Goal: Task Accomplishment & Management: Manage account settings

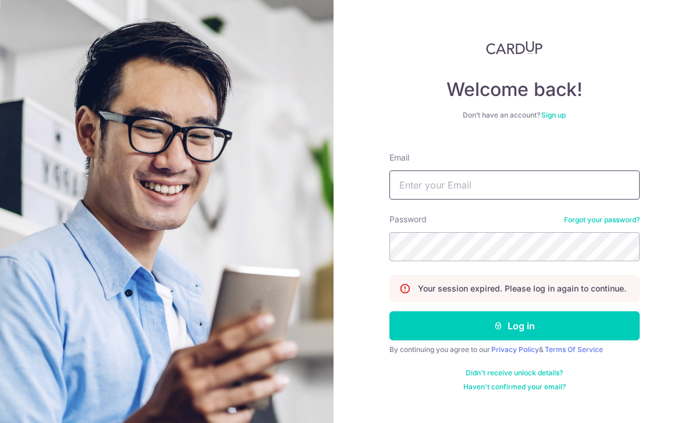
click at [438, 187] on input "Email" at bounding box center [514, 185] width 250 height 29
type input "A"
click at [564, 195] on input "Rachelleng96@hotmail.comm" at bounding box center [514, 185] width 250 height 29
type input "Rachelleng96@hotmail.com"
click at [514, 326] on button "Log in" at bounding box center [514, 325] width 250 height 29
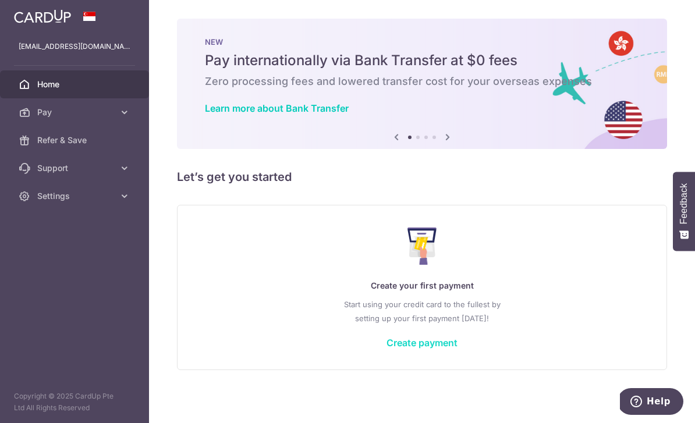
click at [386, 349] on link "Create payment" at bounding box center [421, 343] width 71 height 12
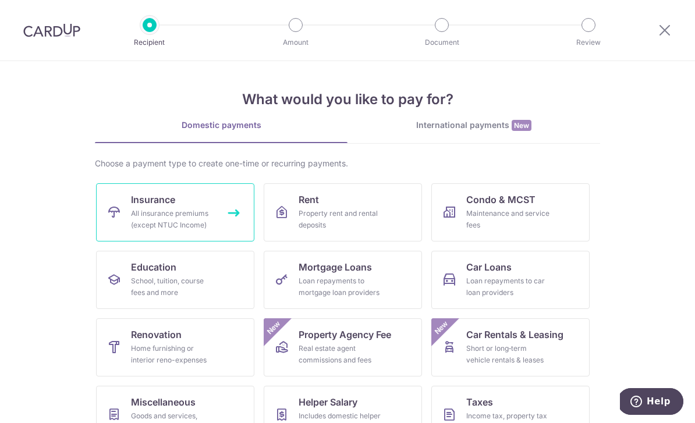
click at [194, 203] on link "Insurance All insurance premiums (except NTUC Income)" at bounding box center [175, 212] width 158 height 58
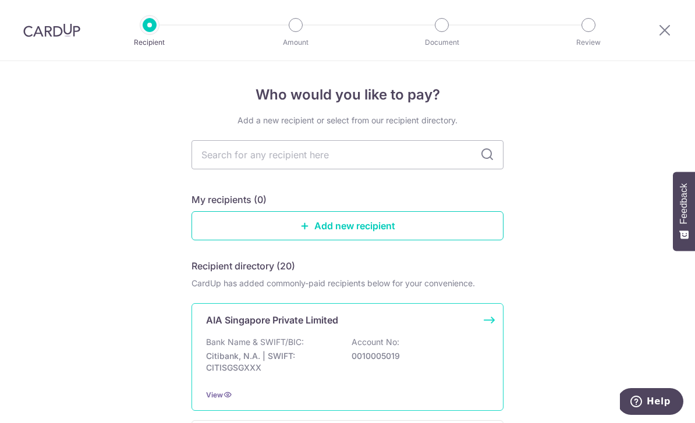
click at [341, 340] on div "AIA Singapore Private Limited Bank Name & SWIFT/BIC: Citibank, N.A. | SWIFT: CI…" at bounding box center [347, 357] width 312 height 108
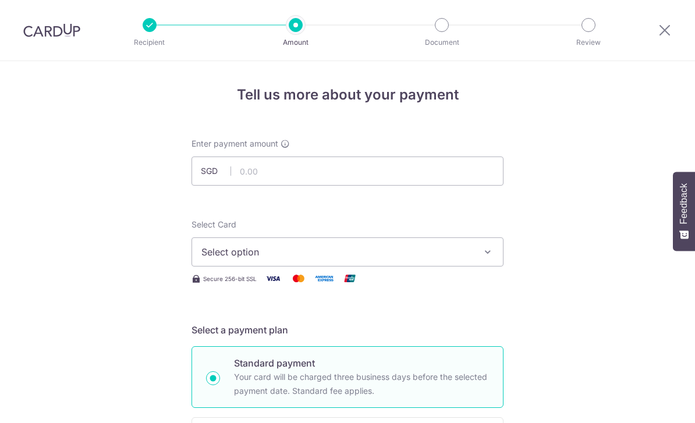
click at [392, 264] on button "Select option" at bounding box center [347, 251] width 312 height 29
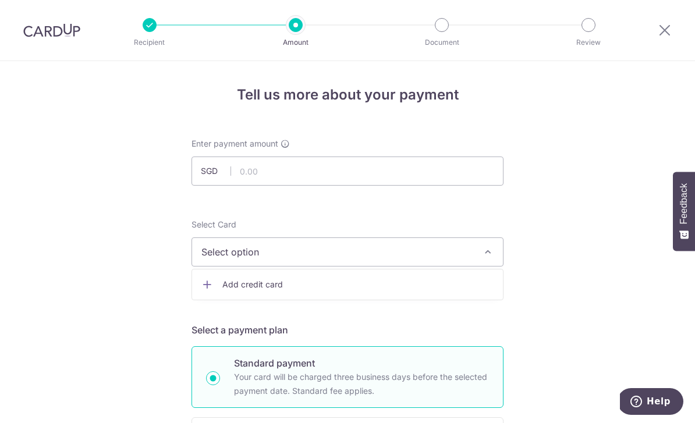
click at [429, 283] on span "Add credit card" at bounding box center [357, 285] width 271 height 12
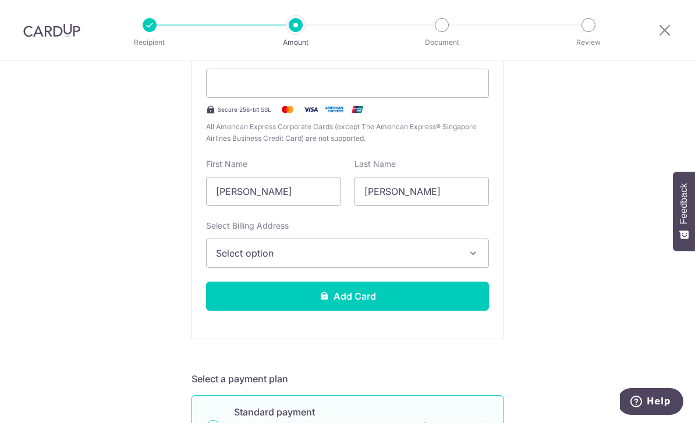
scroll to position [244, 0]
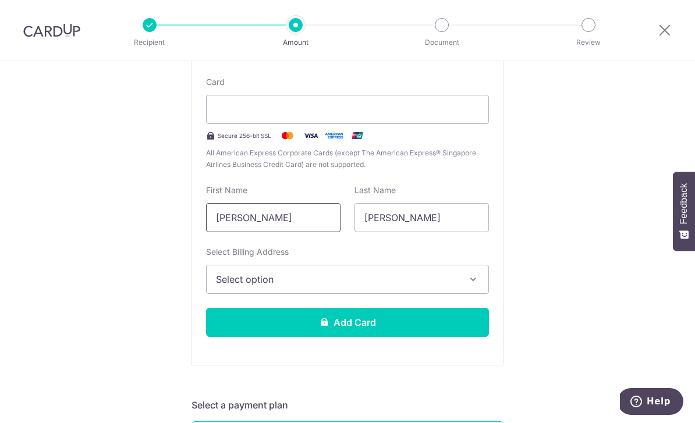
drag, startPoint x: 289, startPoint y: 222, endPoint x: 172, endPoint y: 217, distance: 117.1
type input "N"
type input "Rachelle"
type input "R"
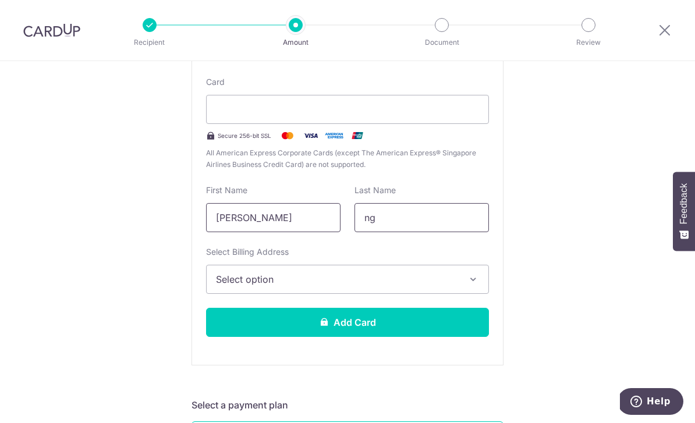
type input "n"
type input "Ng"
click at [286, 286] on span "Select option" at bounding box center [337, 279] width 242 height 14
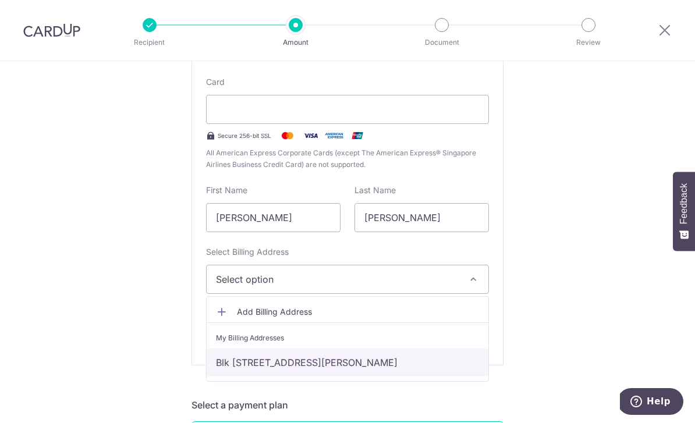
click at [275, 359] on link "Blk 636 #07-257, Choa Chu Kang North 6 , Singapore, Singapore-680636" at bounding box center [348, 363] width 282 height 28
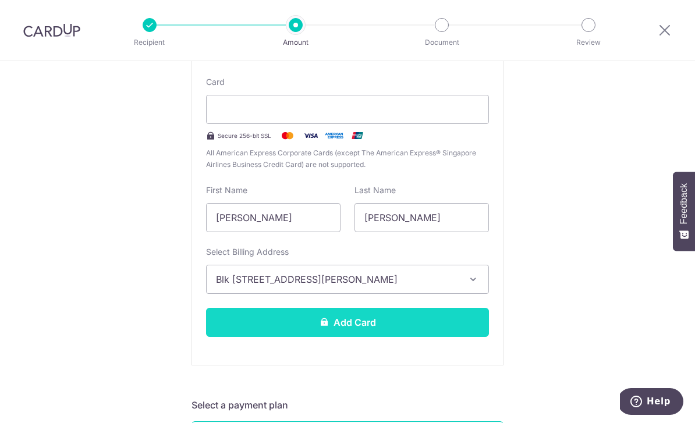
click at [299, 332] on button "Add Card" at bounding box center [347, 322] width 283 height 29
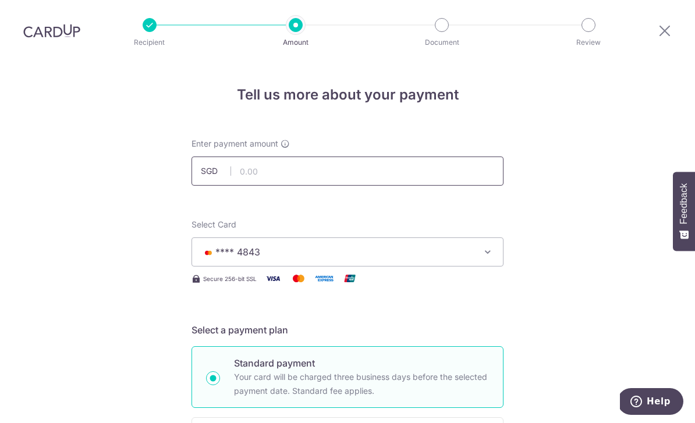
click at [280, 157] on input "text" at bounding box center [347, 171] width 312 height 29
type input "16.06"
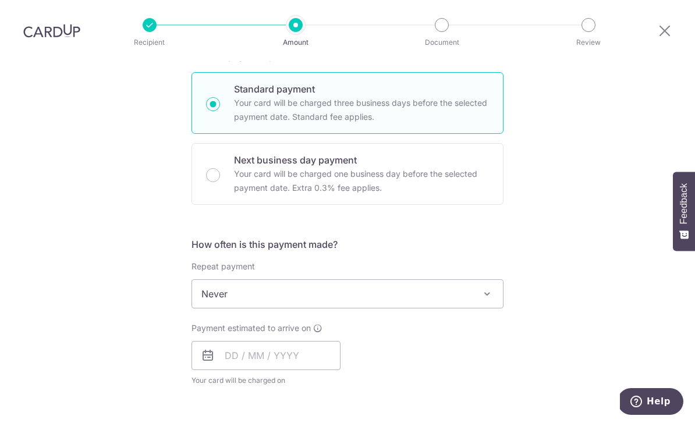
scroll to position [278, 0]
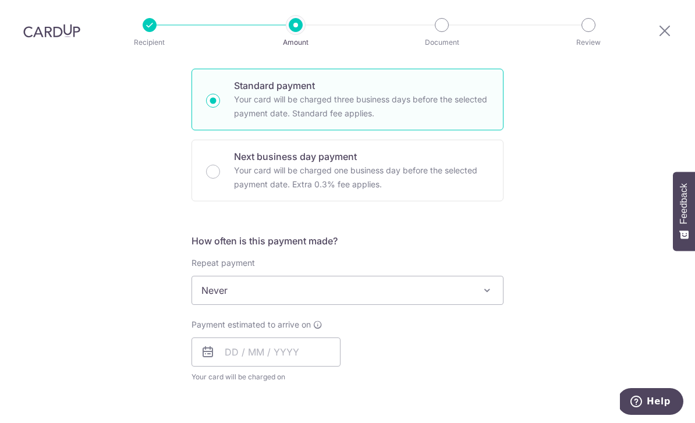
click at [395, 276] on span "Never" at bounding box center [347, 290] width 311 height 28
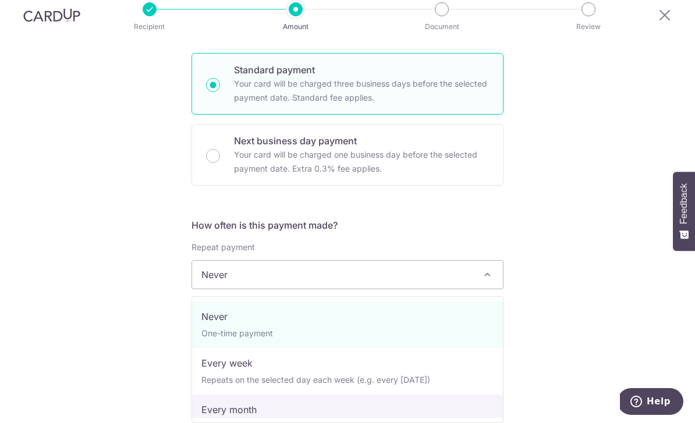
select select "3"
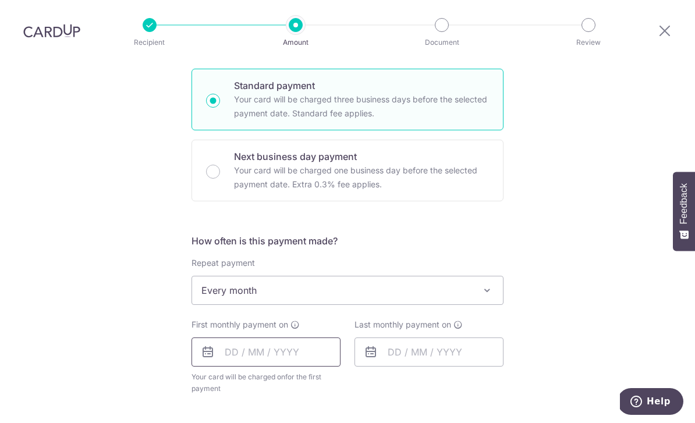
click at [285, 338] on input "text" at bounding box center [265, 352] width 149 height 29
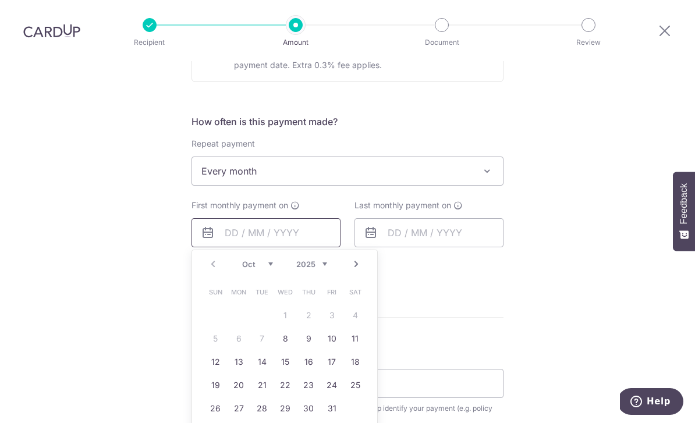
scroll to position [399, 0]
click at [241, 374] on link "20" at bounding box center [238, 383] width 19 height 19
type input "[DATE]"
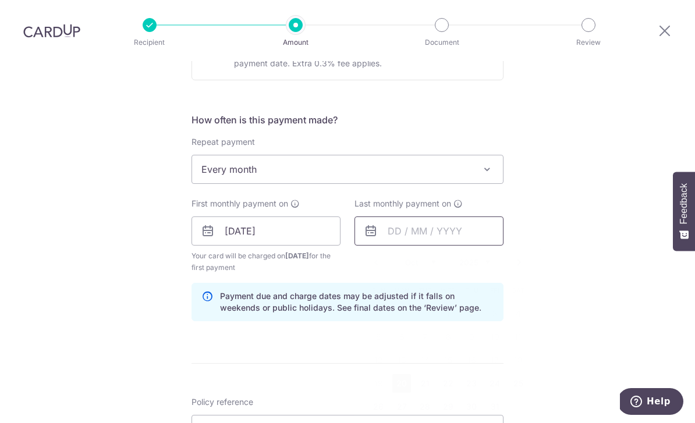
click at [404, 216] on input "text" at bounding box center [428, 230] width 149 height 29
click at [468, 216] on input "text" at bounding box center [428, 230] width 149 height 29
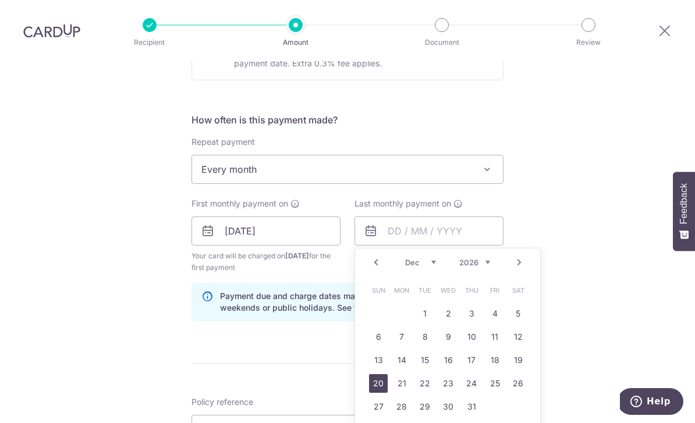
click at [381, 374] on link "20" at bounding box center [378, 383] width 19 height 19
type input "20/12/2026"
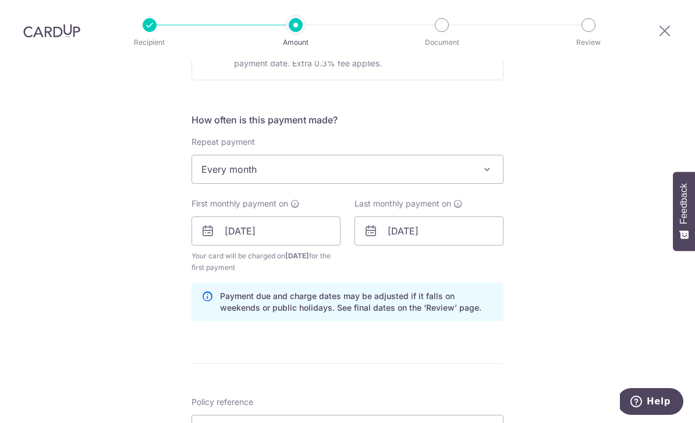
click at [487, 347] on form "Enter payment amount SGD 16.06 16.06 Card added successfully Select Card **** 4…" at bounding box center [347, 253] width 312 height 1028
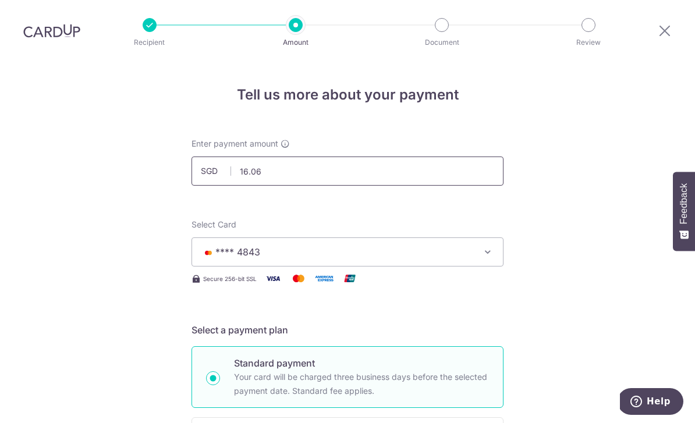
scroll to position [0, 0]
click at [301, 157] on input "16.06" at bounding box center [347, 171] width 312 height 29
type input "1"
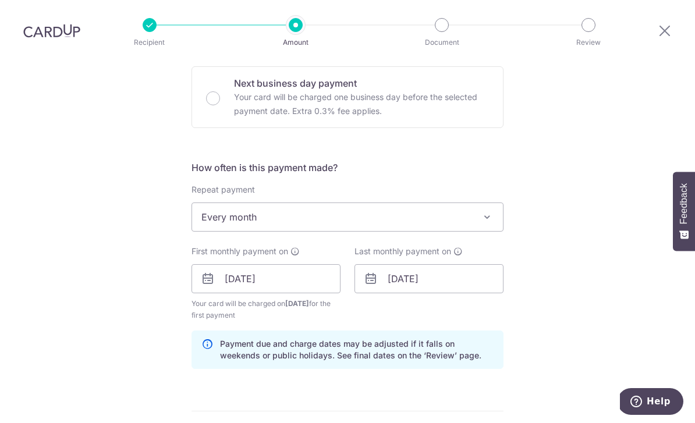
scroll to position [446, 0]
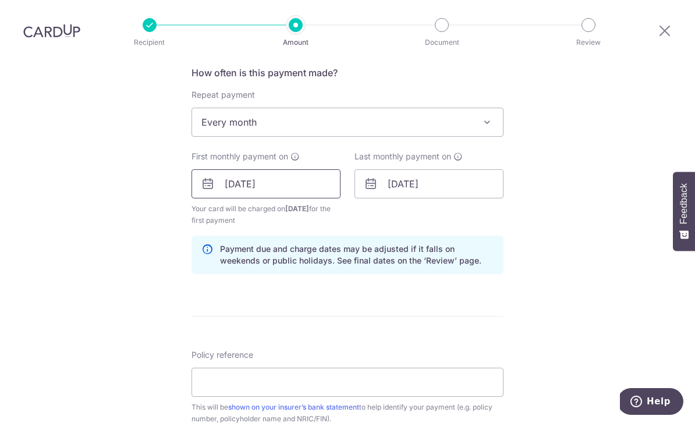
type input "153.21"
click at [324, 169] on input "20/10/2025" at bounding box center [265, 183] width 149 height 29
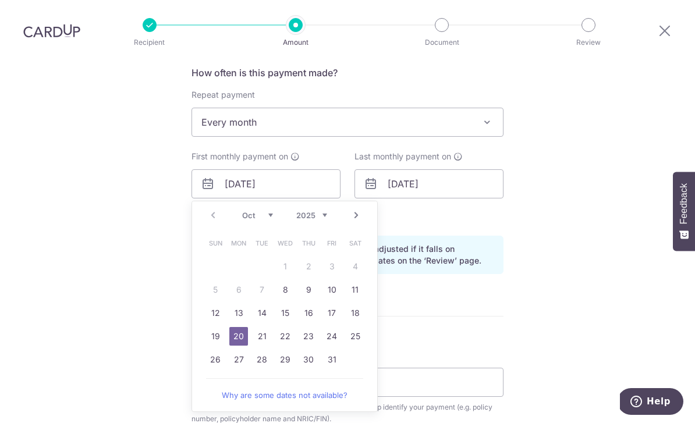
click at [590, 217] on div "Tell us more about your payment Enter payment amount SGD 153.21 153.21 Card add…" at bounding box center [347, 171] width 695 height 1112
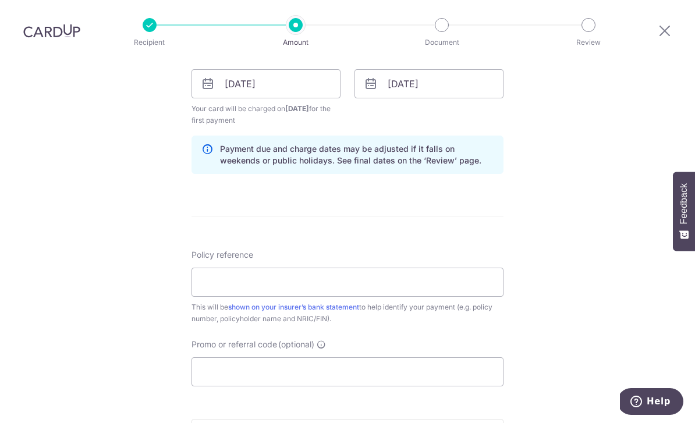
scroll to position [580, 0]
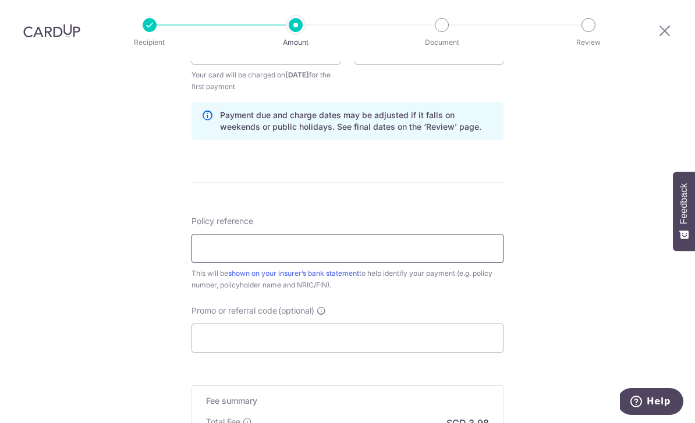
click at [451, 234] on input "Policy reference" at bounding box center [347, 248] width 312 height 29
type input "L545310420"
click at [570, 278] on div "Tell us more about your payment Enter payment amount SGD 153.21 153.21 Card add…" at bounding box center [347, 37] width 695 height 1112
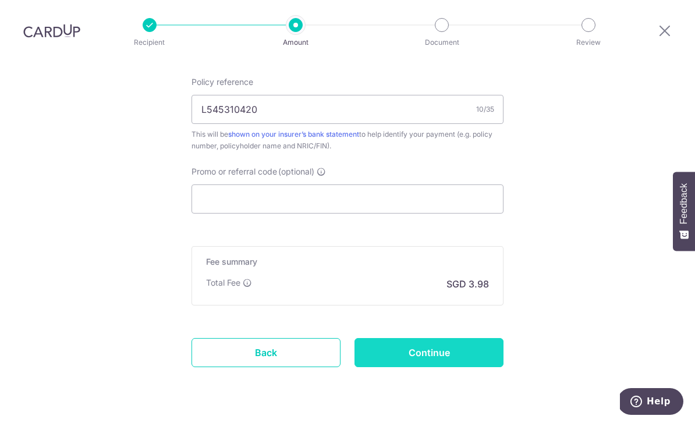
scroll to position [718, 0]
click at [477, 339] on input "Continue" at bounding box center [428, 353] width 149 height 29
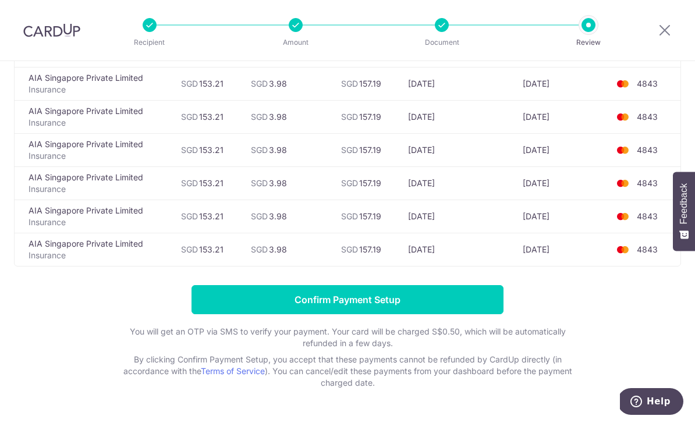
scroll to position [393, 0]
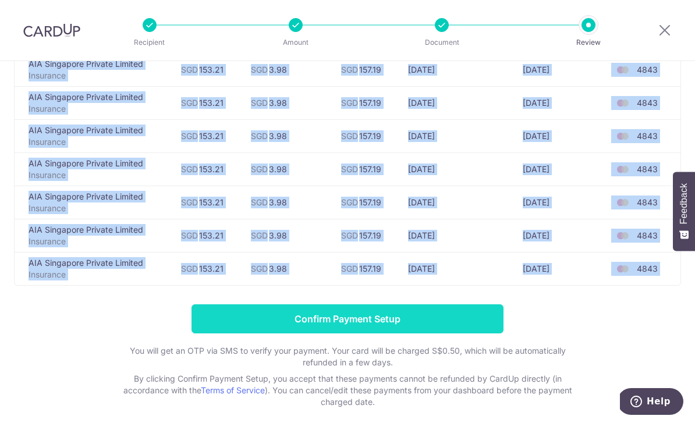
drag, startPoint x: 449, startPoint y: 298, endPoint x: 452, endPoint y: 313, distance: 14.8
click at [452, 313] on div "Review payment details All payments(15) Recipient Amount CardUp Fee Total Payme…" at bounding box center [347, 50] width 667 height 716
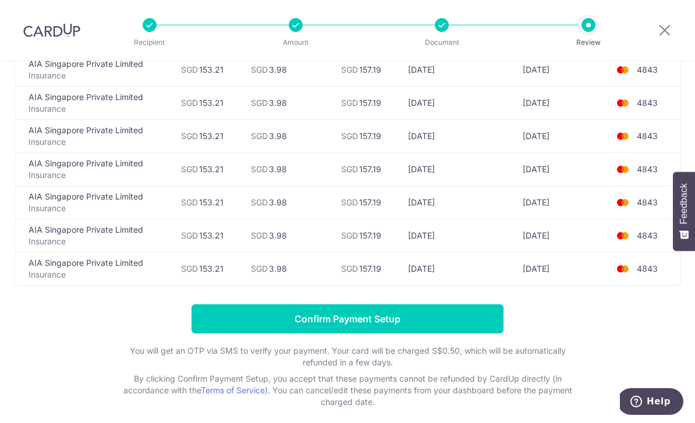
click at [584, 310] on form "Confirm Payment Setup You will get an OTP via SMS to verify your payment. Your …" at bounding box center [347, 356] width 667 height 104
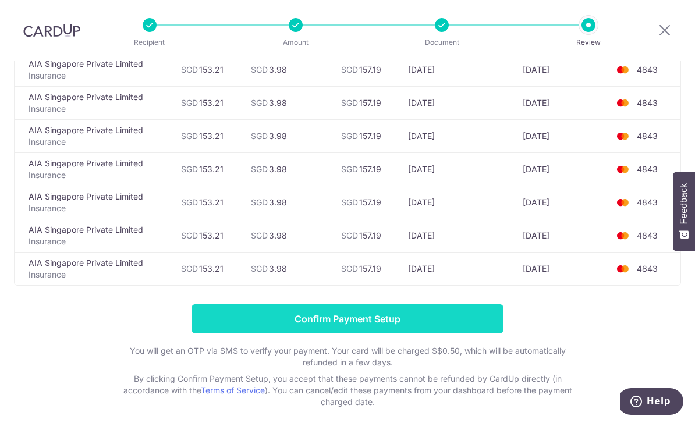
click at [466, 310] on input "Confirm Payment Setup" at bounding box center [347, 318] width 312 height 29
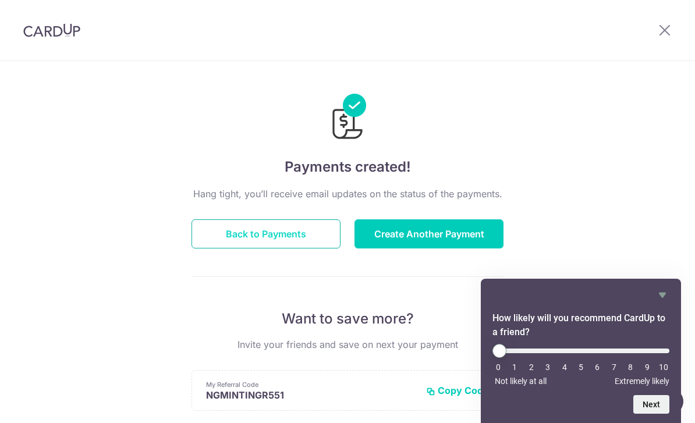
click at [296, 247] on button "Back to Payments" at bounding box center [265, 233] width 149 height 29
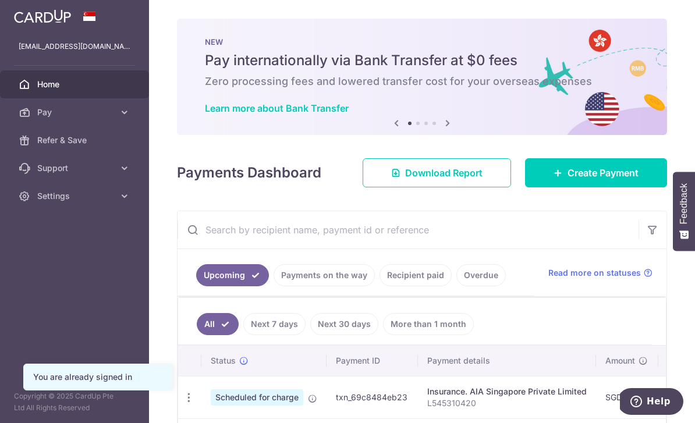
scroll to position [44, 0]
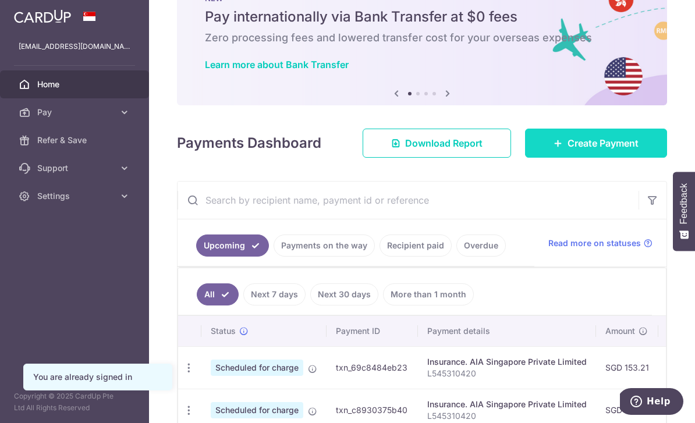
click at [582, 150] on span "Create Payment" at bounding box center [602, 143] width 71 height 14
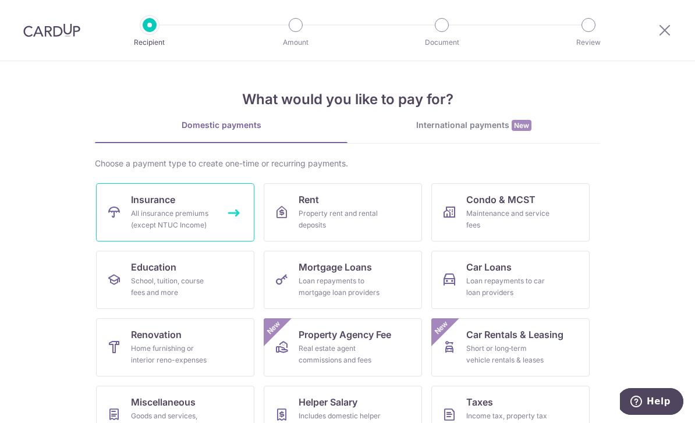
click at [205, 216] on div "All insurance premiums (except NTUC Income)" at bounding box center [173, 219] width 84 height 23
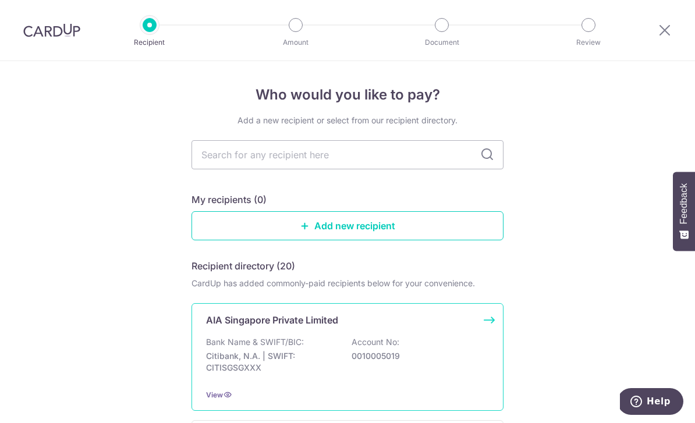
click at [308, 343] on div "Bank Name & SWIFT/BIC: Citibank, N.A. | SWIFT: CITISGSGXXX Account No: 00100050…" at bounding box center [347, 357] width 283 height 43
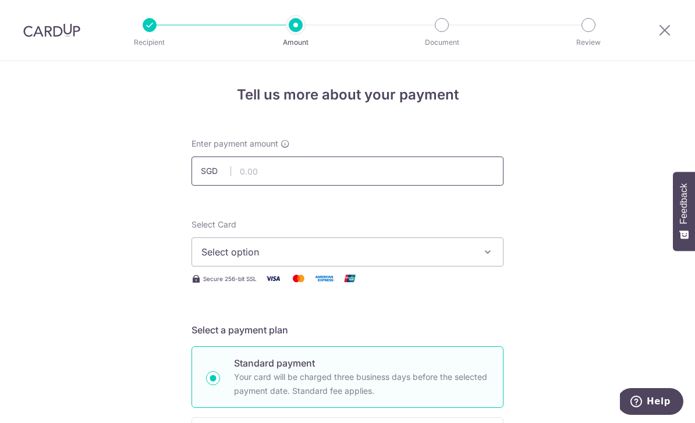
click at [268, 172] on input "text" at bounding box center [347, 171] width 312 height 29
type input "83.59"
click at [451, 259] on span "Select option" at bounding box center [336, 252] width 271 height 14
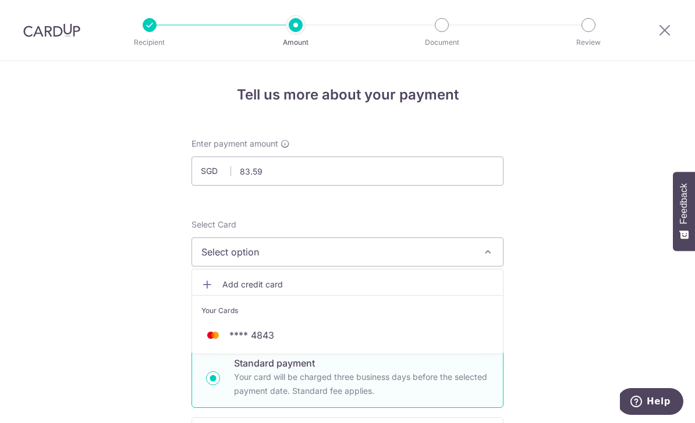
click at [590, 318] on div at bounding box center [347, 211] width 695 height 423
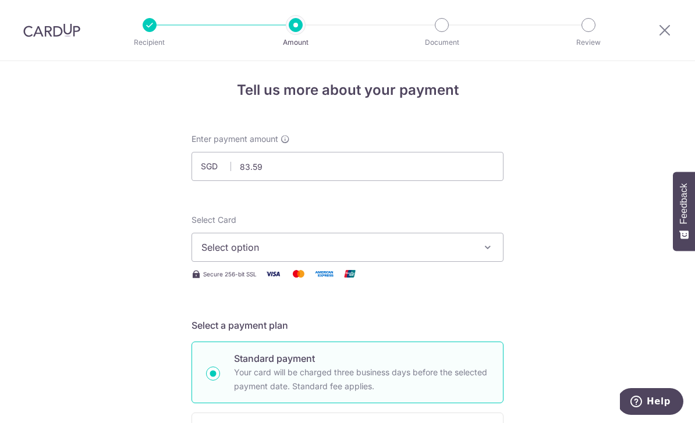
scroll to position [15, 0]
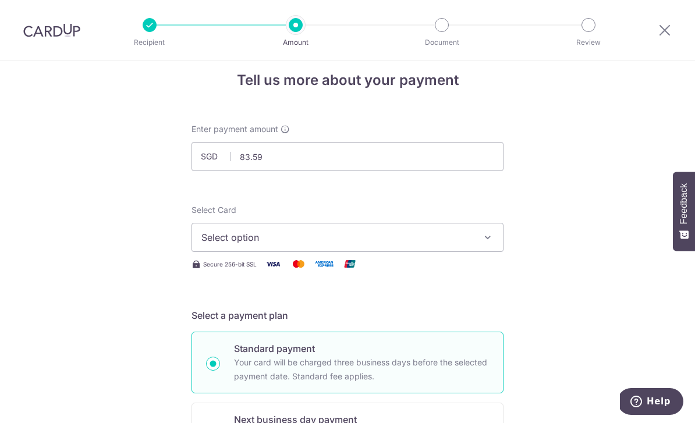
click at [377, 249] on button "Select option" at bounding box center [347, 237] width 312 height 29
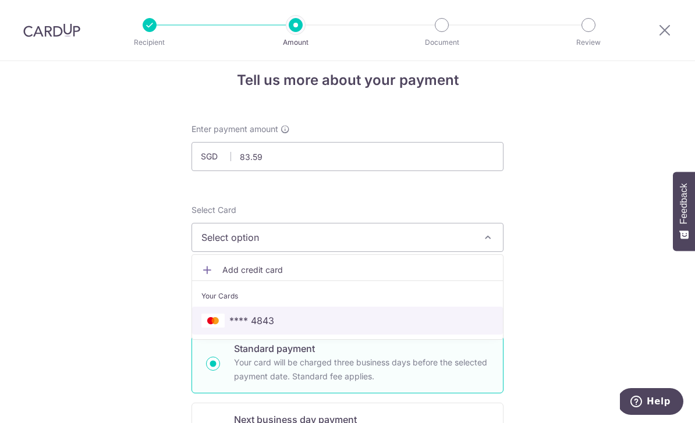
click at [329, 334] on link "**** 4843" at bounding box center [347, 321] width 311 height 28
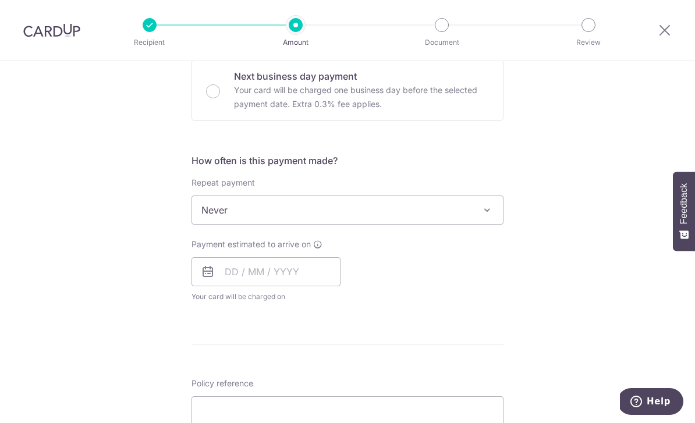
scroll to position [435, 0]
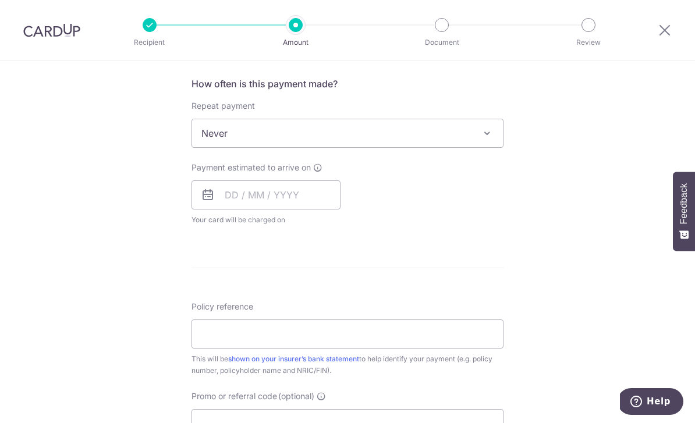
click at [375, 130] on span "Never" at bounding box center [347, 133] width 311 height 28
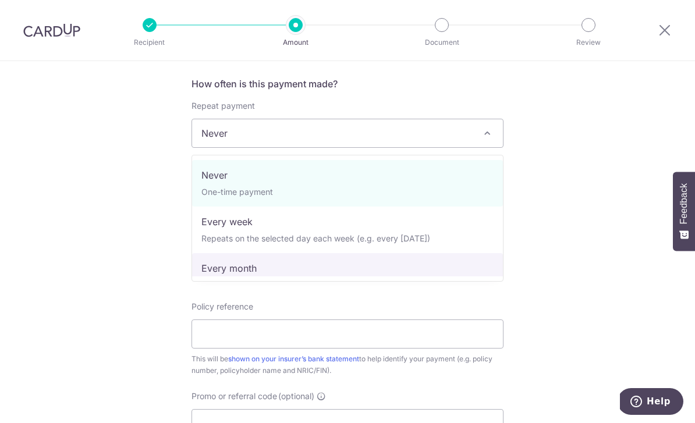
select select "3"
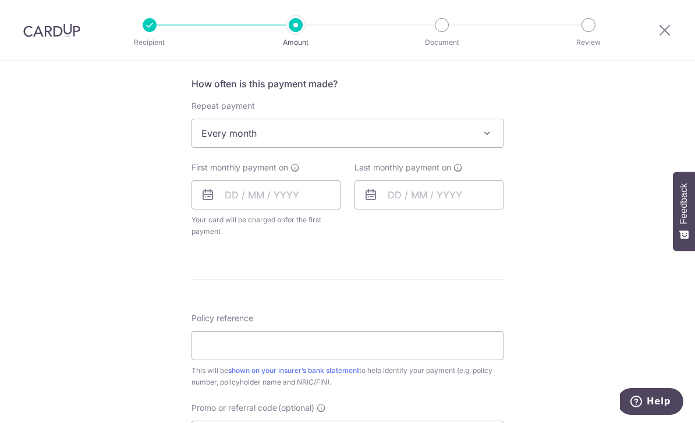
click at [210, 195] on icon at bounding box center [208, 195] width 14 height 14
click at [212, 196] on icon at bounding box center [208, 195] width 14 height 14
click at [205, 200] on icon at bounding box center [208, 195] width 14 height 14
click at [208, 196] on icon at bounding box center [208, 195] width 14 height 14
click at [205, 201] on icon at bounding box center [208, 195] width 14 height 14
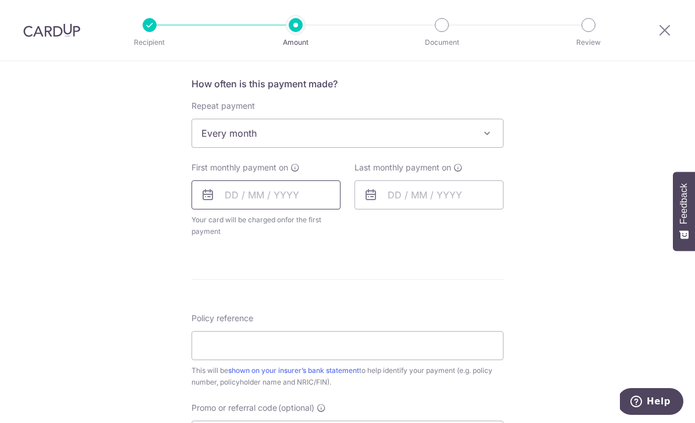
click at [265, 210] on input "text" at bounding box center [265, 194] width 149 height 29
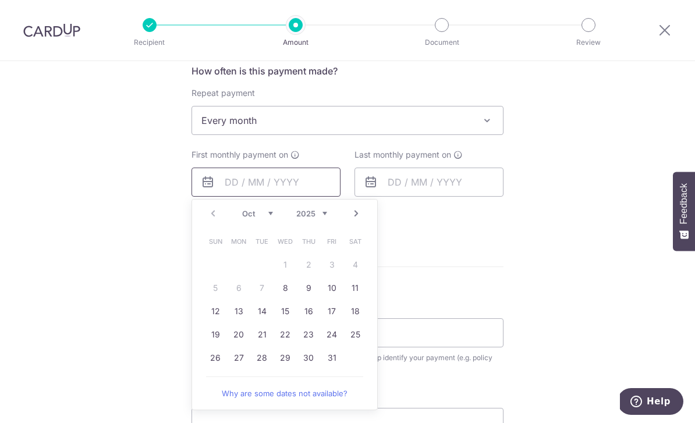
scroll to position [455, 0]
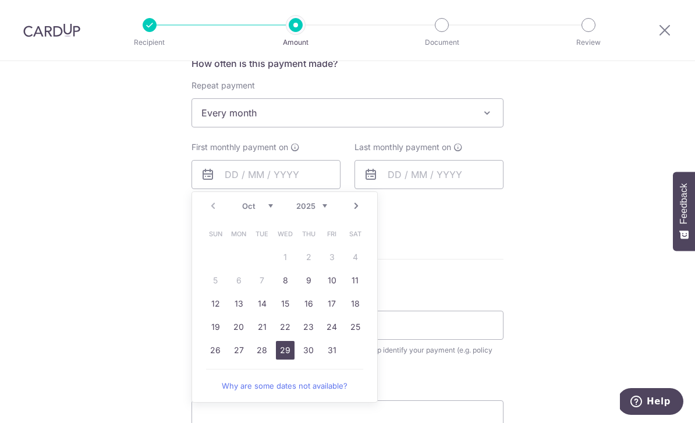
click at [285, 350] on link "29" at bounding box center [285, 350] width 19 height 19
type input "29/10/2025"
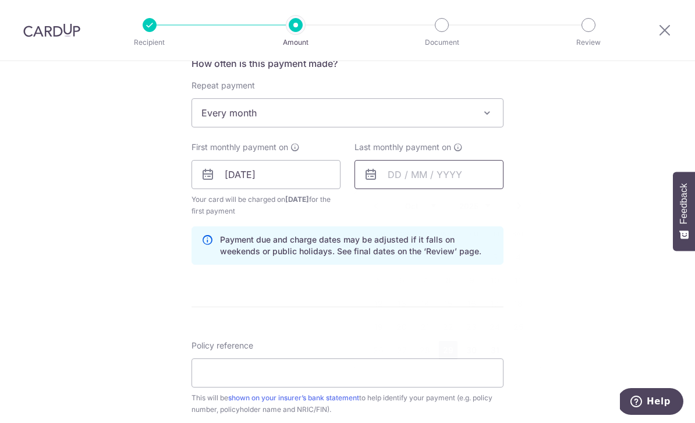
click at [411, 177] on input "text" at bounding box center [428, 174] width 149 height 29
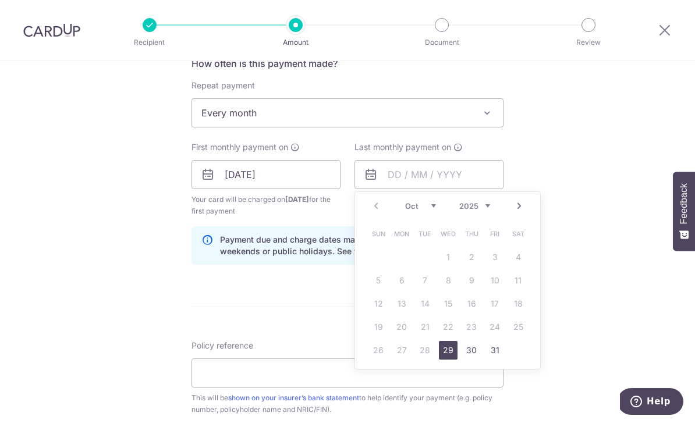
click at [443, 211] on div "Oct Nov Dec 2025 2026 2027 2028 2029 2030 2031 2032 2033 2034 2035" at bounding box center [447, 206] width 85 height 10
click at [427, 211] on select "Oct Nov Dec" at bounding box center [420, 205] width 31 height 9
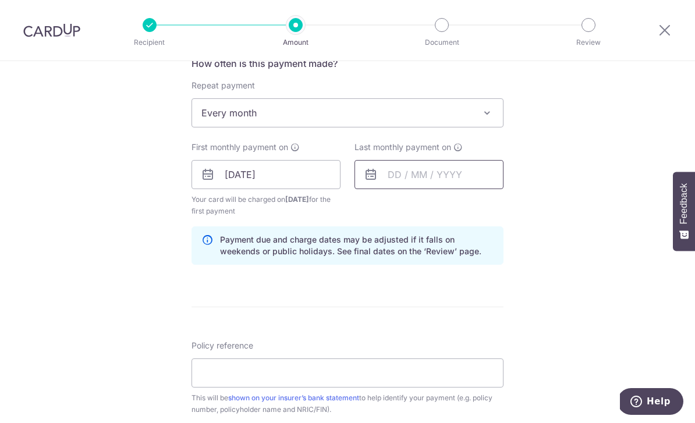
click at [477, 178] on input "text" at bounding box center [428, 174] width 149 height 29
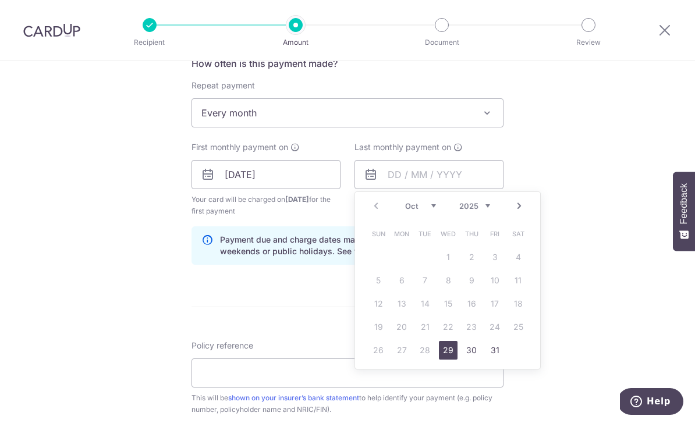
click at [476, 205] on div "Prev Next Oct Nov Dec 2025 2026 2027 2028 2029 2030 2031 2032 2033 2034 2035" at bounding box center [447, 206] width 185 height 28
click at [431, 357] on link "29" at bounding box center [425, 350] width 19 height 19
type input "29/12/2026"
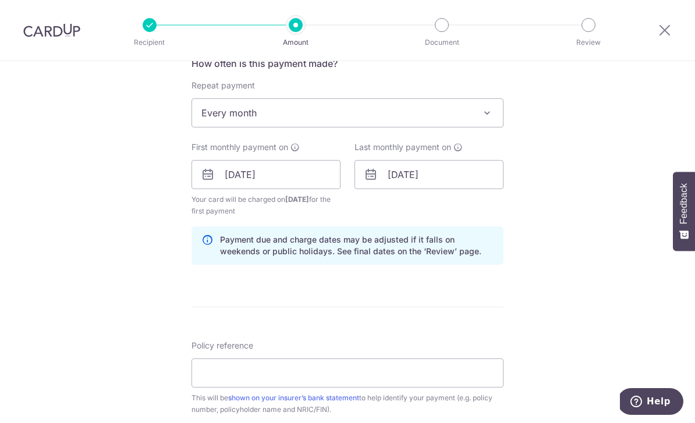
click at [425, 301] on form "Enter payment amount SGD 83.59 83.59 Select Card **** 4843 Add credit card Your…" at bounding box center [347, 197] width 312 height 1028
click at [279, 370] on div "Policy reference This will be shown on your insurer’s bank statement to help id…" at bounding box center [347, 408] width 312 height 137
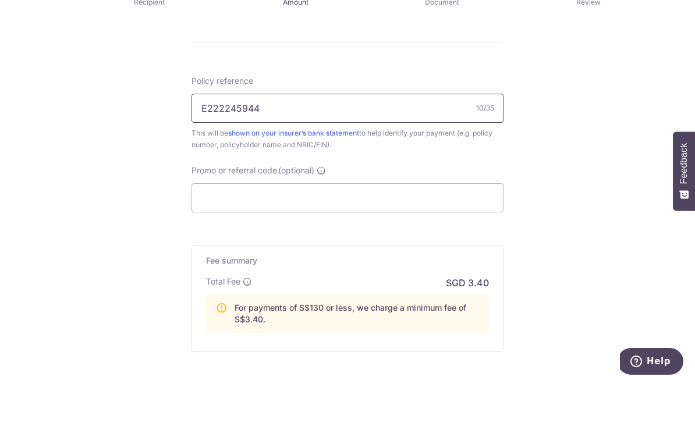
scroll to position [743, 0]
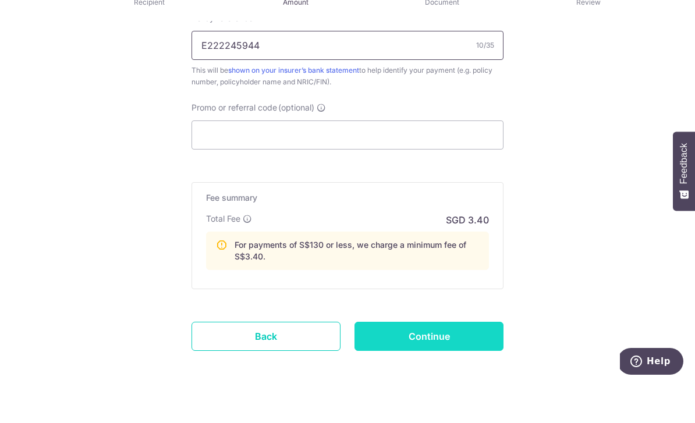
type input "E222245944"
click at [393, 362] on input "Continue" at bounding box center [428, 376] width 149 height 29
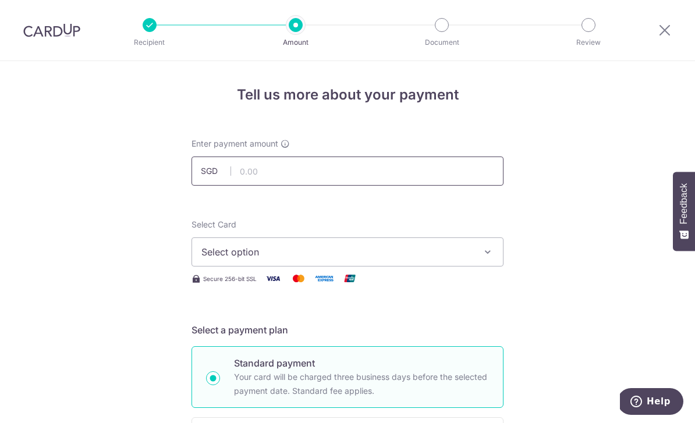
click at [255, 177] on input "text" at bounding box center [347, 171] width 312 height 29
type input "83.59"
click at [246, 255] on span "Select option" at bounding box center [336, 252] width 271 height 14
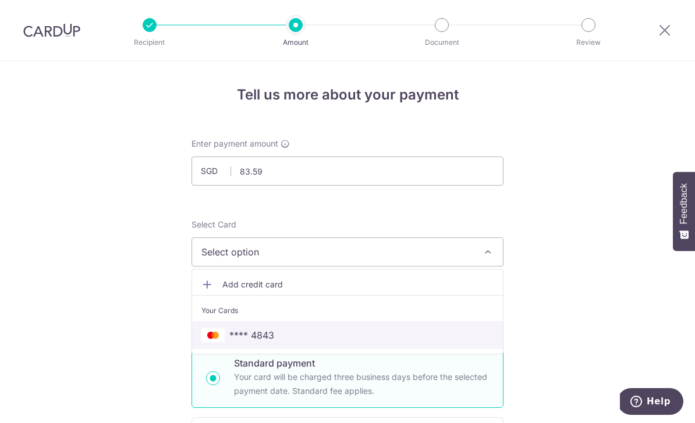
click at [236, 335] on span "**** 4843" at bounding box center [251, 335] width 45 height 14
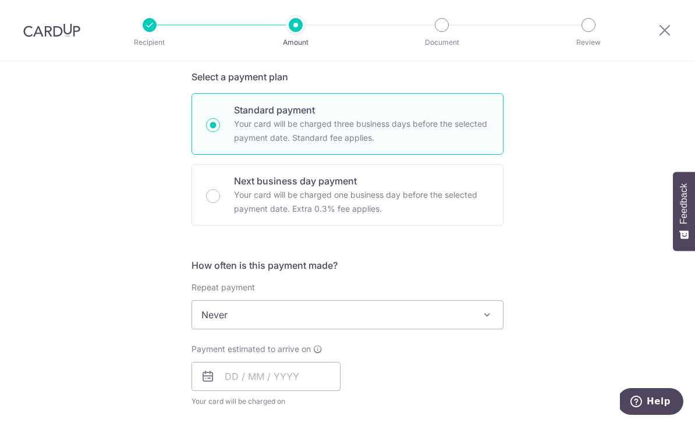
scroll to position [285, 0]
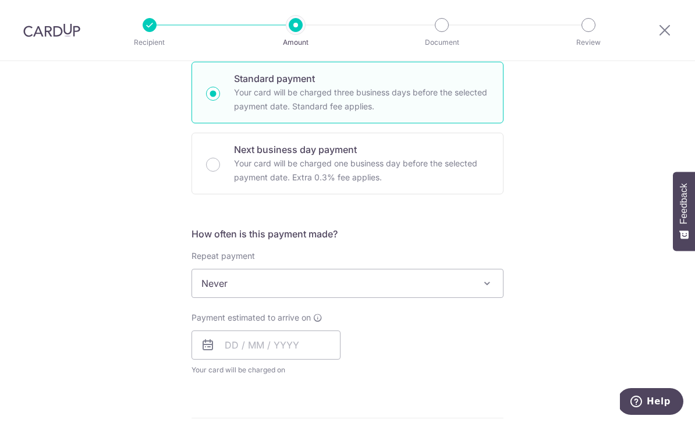
click at [252, 287] on span "Never" at bounding box center [347, 283] width 311 height 28
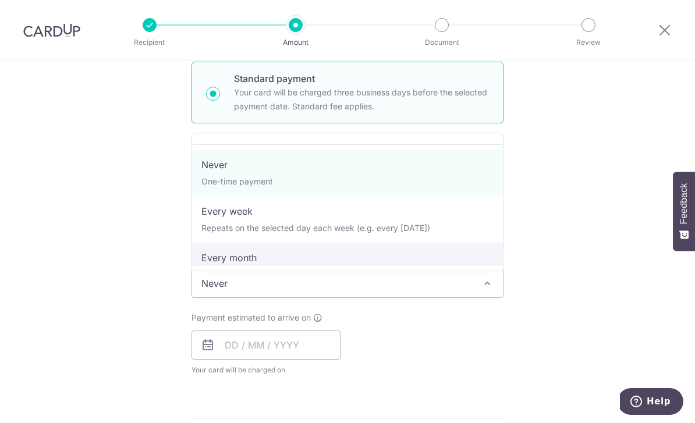
click at [225, 267] on span "Never One-time payment Every week Repeats on the selected day each week (e.g. e…" at bounding box center [347, 207] width 312 height 127
select select "3"
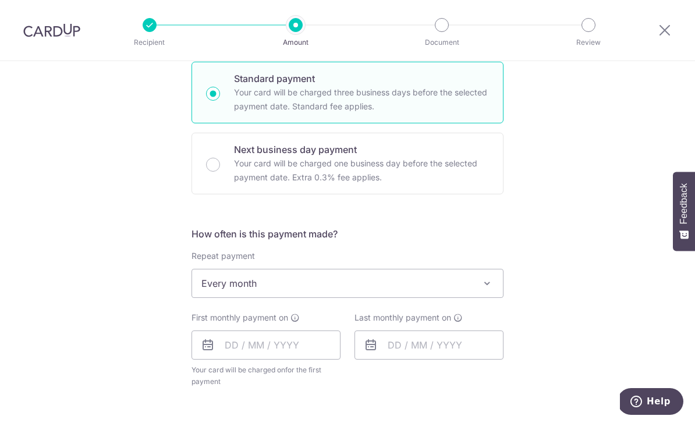
scroll to position [336, 0]
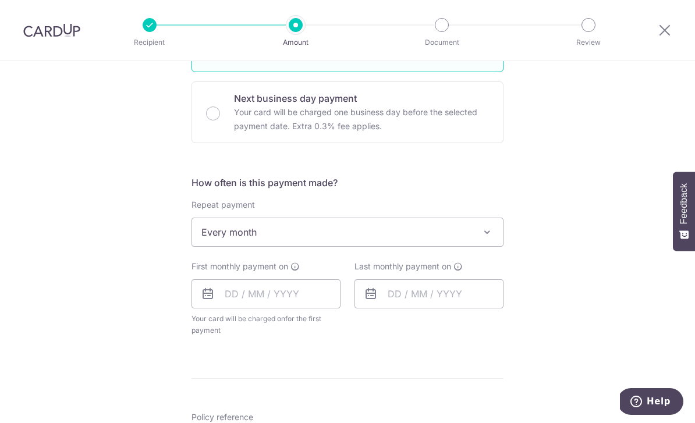
click at [214, 300] on icon at bounding box center [208, 294] width 14 height 14
click at [205, 297] on icon at bounding box center [208, 294] width 14 height 14
click at [249, 298] on input "text" at bounding box center [265, 293] width 149 height 29
click at [270, 336] on div "Prev Next Oct Nov Dec 2025 2026 2027 2028 2029 2030 2031 2032 2033 2034 2035" at bounding box center [284, 325] width 185 height 28
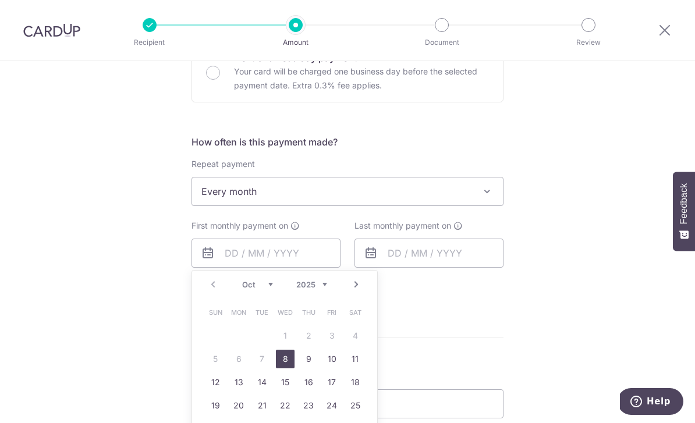
scroll to position [476, 0]
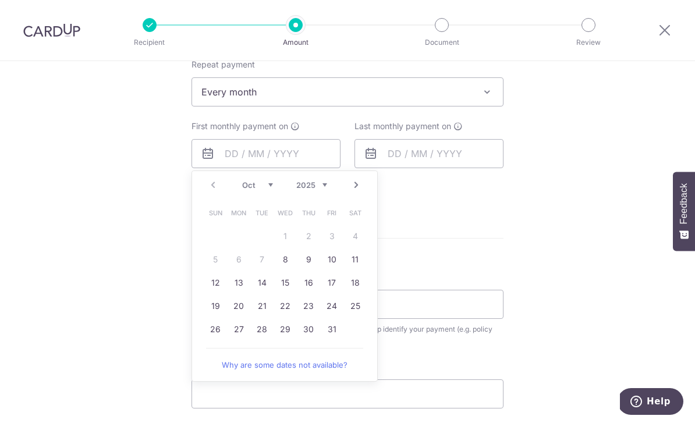
click at [280, 335] on link "29" at bounding box center [285, 329] width 19 height 19
type input "29/10/2025"
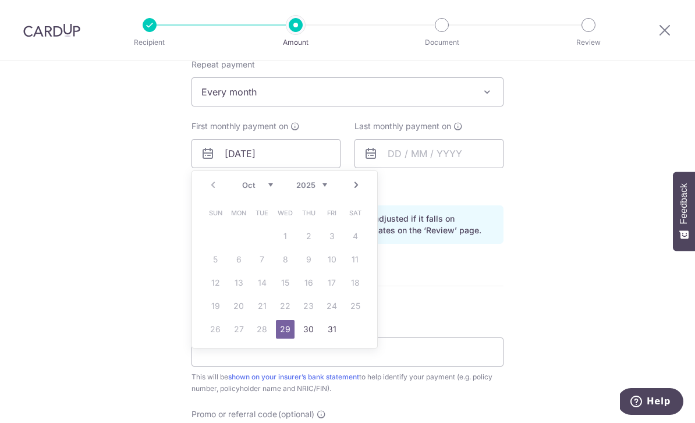
click at [283, 332] on link "29" at bounding box center [285, 329] width 19 height 19
click at [283, 336] on link "29" at bounding box center [285, 329] width 19 height 19
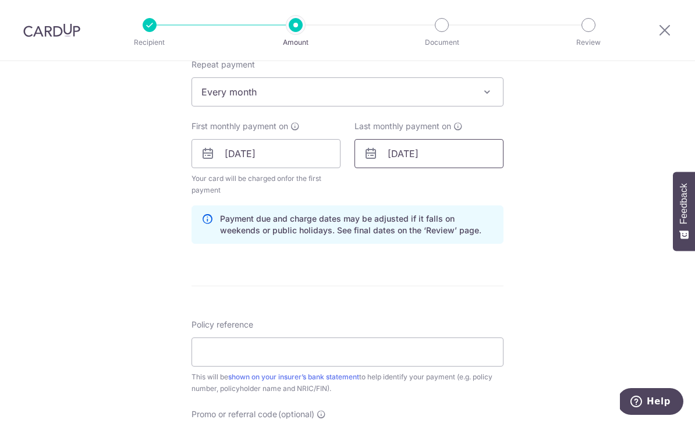
click at [414, 168] on input "29/10/2025" at bounding box center [428, 153] width 149 height 29
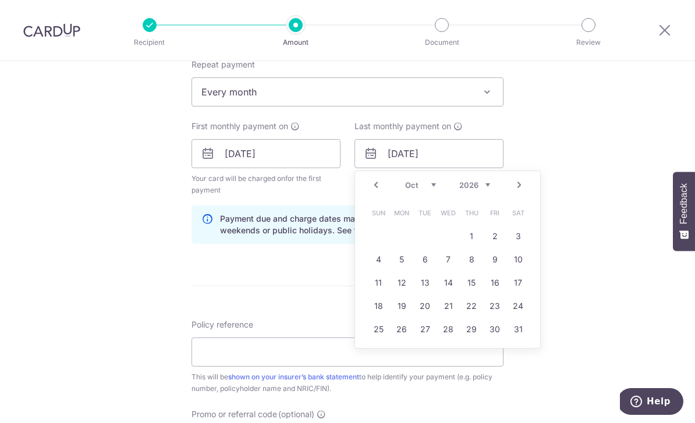
click at [416, 184] on div "Prev Next Jan Feb Mar Apr May Jun Jul Aug Sep Oct Nov Dec 2025 2026 2027 2028 2…" at bounding box center [447, 185] width 185 height 28
click at [427, 333] on link "29" at bounding box center [425, 329] width 19 height 19
type input "29/12/2026"
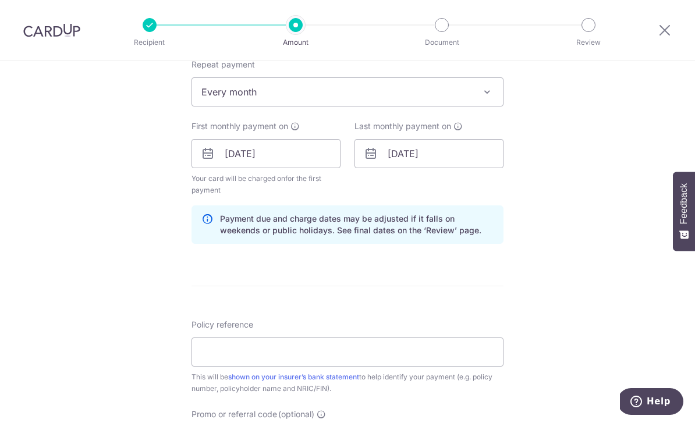
click at [499, 304] on form "Enter payment amount SGD 83.59 83.59 Select Card **** 4843 Add credit card Your…" at bounding box center [347, 176] width 312 height 1028
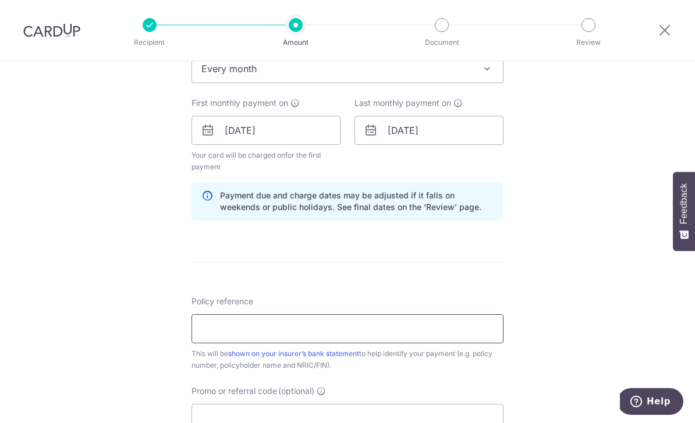
click at [463, 328] on input "Policy reference" at bounding box center [347, 328] width 312 height 29
type input "E222245944"
click at [26, 268] on div "Tell us more about your payment Enter payment amount SGD 83.59 83.59 Select Car…" at bounding box center [347, 142] width 695 height 1160
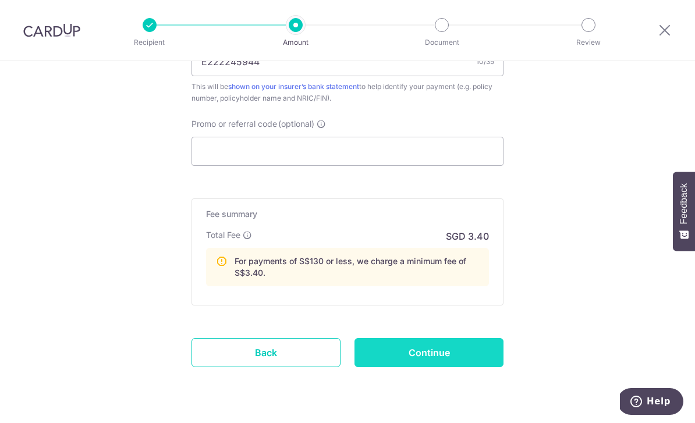
scroll to position [765, 0]
click at [411, 360] on input "Continue" at bounding box center [428, 353] width 149 height 29
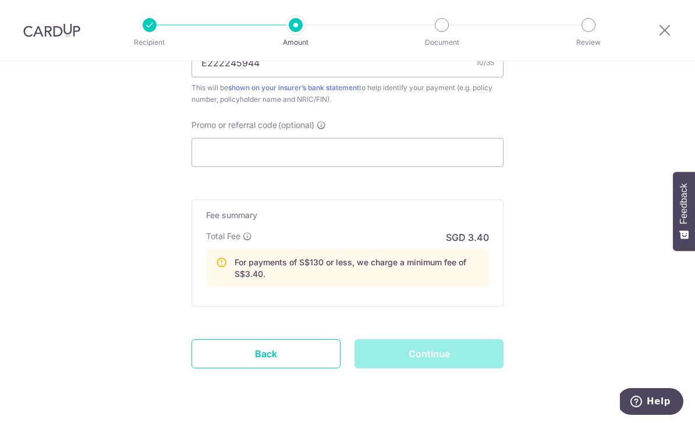
click at [475, 363] on div "Continue" at bounding box center [428, 353] width 163 height 29
click at [400, 354] on div "Continue" at bounding box center [428, 353] width 163 height 29
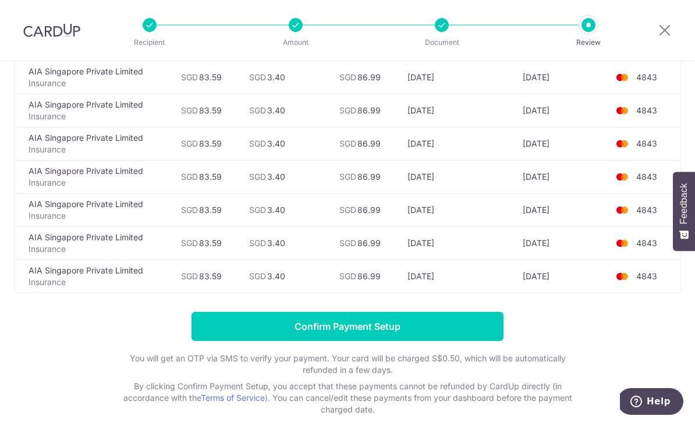
scroll to position [386, 0]
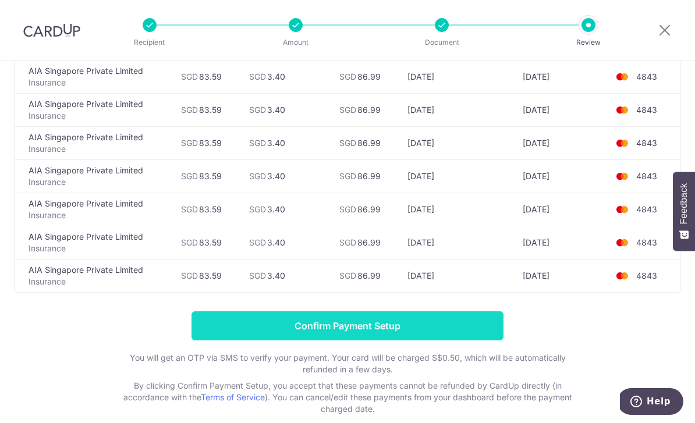
click at [441, 331] on input "Confirm Payment Setup" at bounding box center [347, 325] width 312 height 29
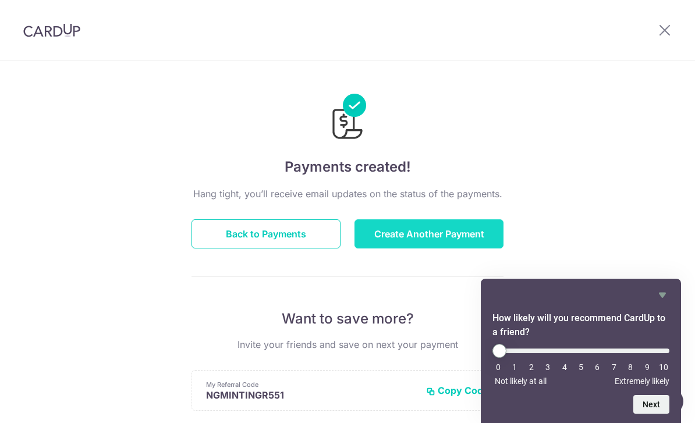
click at [436, 242] on button "Create Another Payment" at bounding box center [428, 233] width 149 height 29
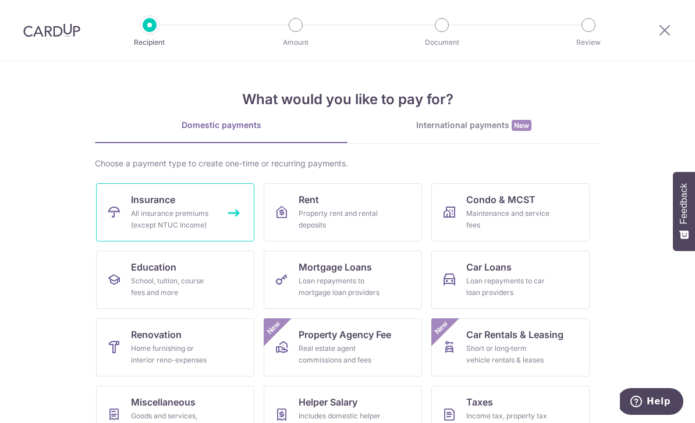
click at [203, 204] on link "Insurance All insurance premiums (except NTUC Income)" at bounding box center [175, 212] width 158 height 58
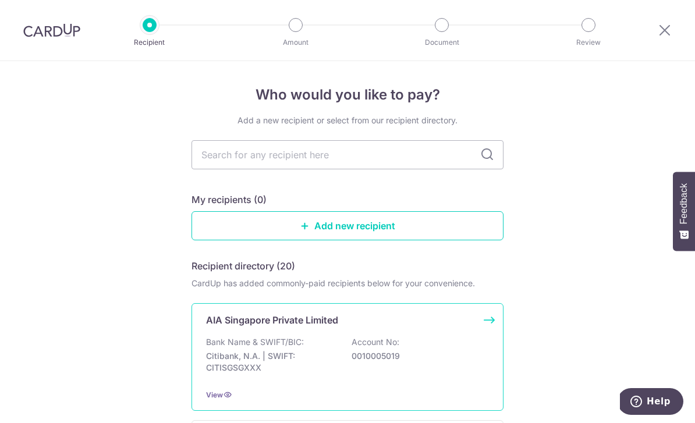
click at [343, 339] on div "AIA Singapore Private Limited Bank Name & SWIFT/BIC: Citibank, N.A. | SWIFT: CI…" at bounding box center [347, 357] width 312 height 108
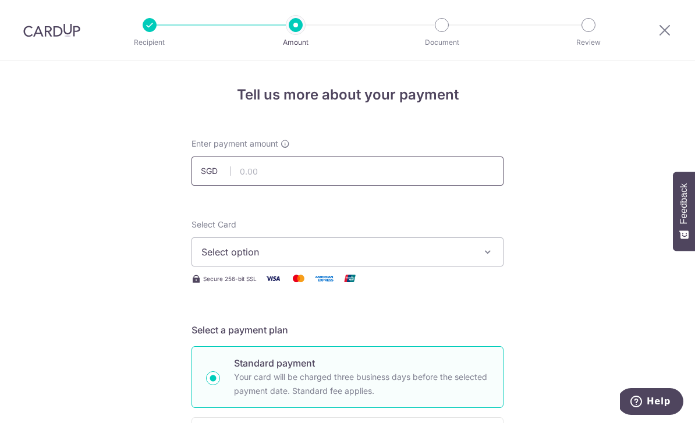
click at [457, 181] on input "text" at bounding box center [347, 171] width 312 height 29
type input "108.75"
click at [448, 267] on button "Select option" at bounding box center [347, 251] width 312 height 29
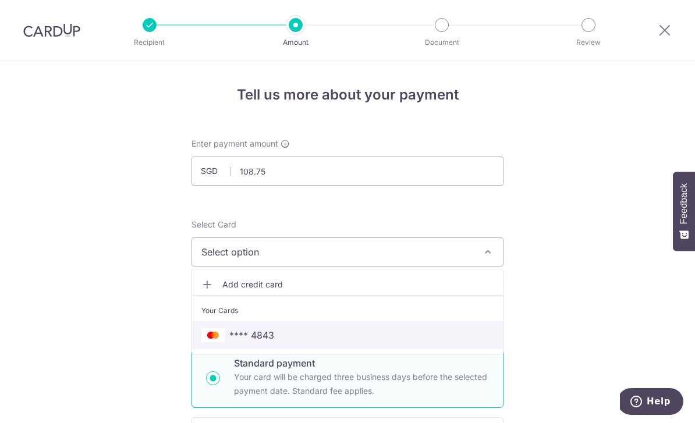
click at [402, 335] on span "**** 4843" at bounding box center [347, 335] width 292 height 14
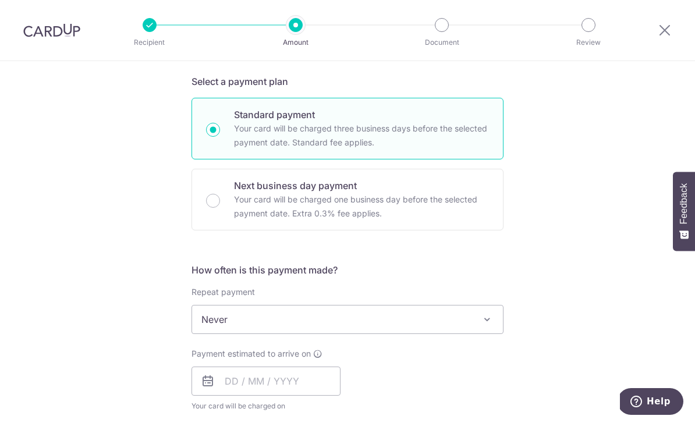
scroll to position [264, 0]
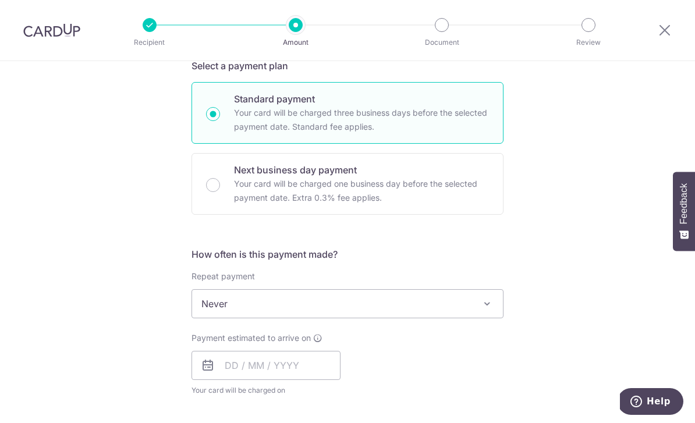
click at [456, 308] on span "Never" at bounding box center [347, 304] width 311 height 28
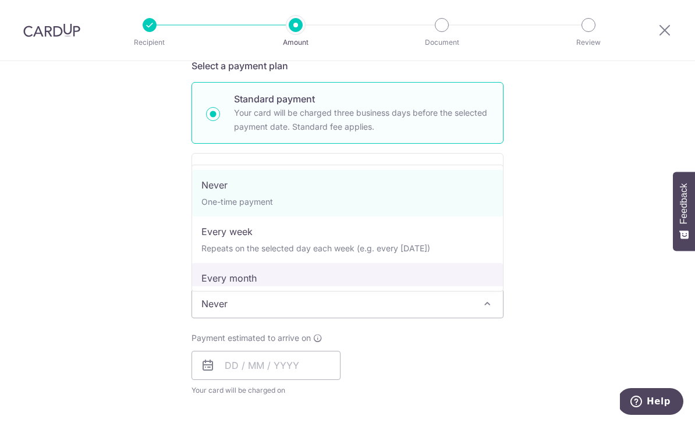
select select "3"
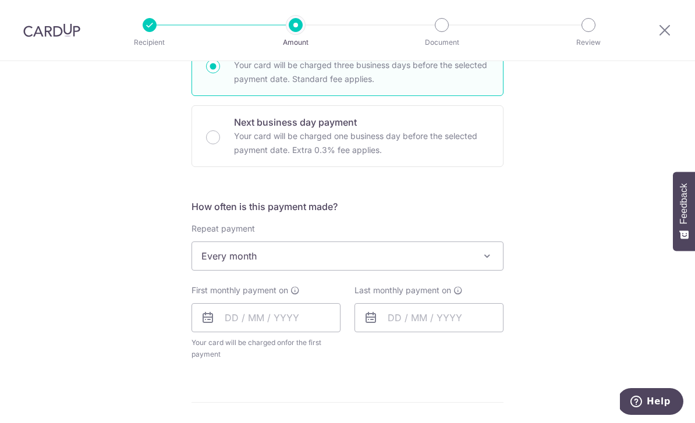
scroll to position [397, 0]
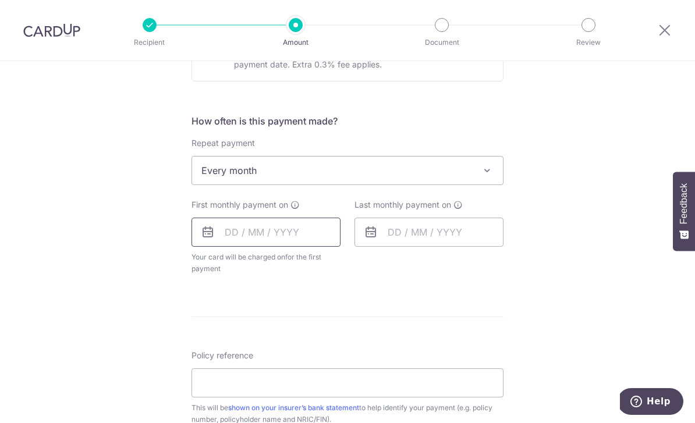
click at [221, 237] on input "text" at bounding box center [265, 232] width 149 height 29
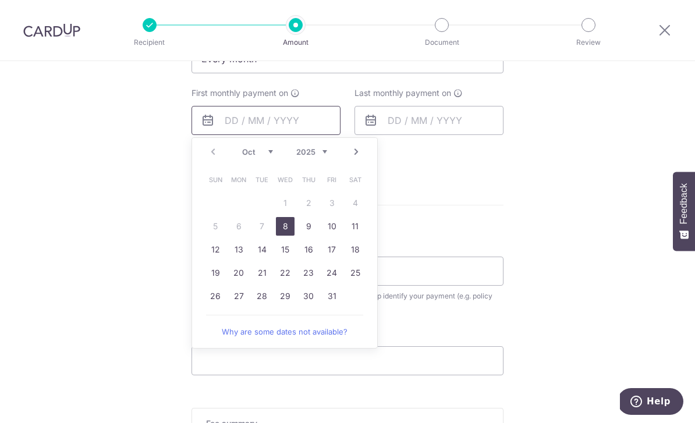
scroll to position [510, 0]
click at [292, 296] on link "29" at bounding box center [285, 295] width 19 height 19
type input "[DATE]"
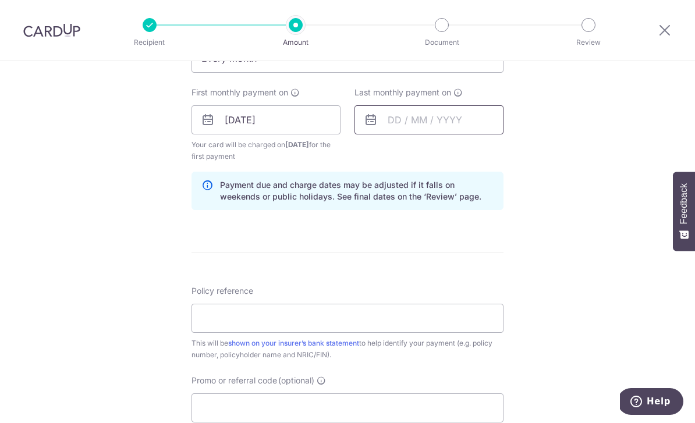
click at [410, 128] on input "text" at bounding box center [428, 119] width 149 height 29
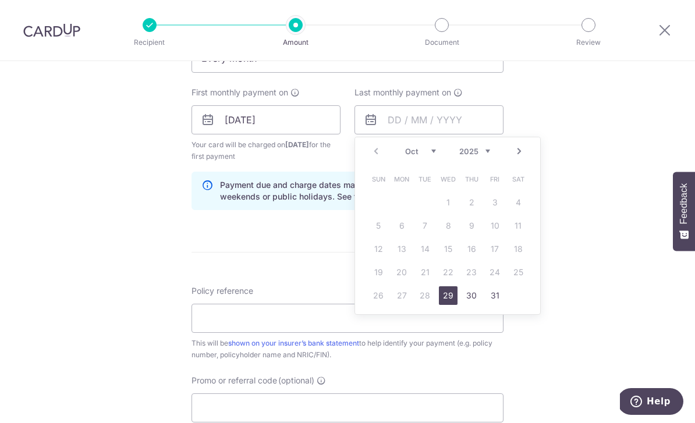
click at [486, 155] on select "2025 2026 2027 2028 2029 2030 2031 2032 2033 2034 2035" at bounding box center [474, 151] width 31 height 9
click at [424, 154] on select "Jan Feb Mar Apr May Jun Jul Aug Sep Oct Nov Dec" at bounding box center [420, 151] width 31 height 9
click at [428, 293] on link "29" at bounding box center [425, 295] width 19 height 19
type input "29/12/2026"
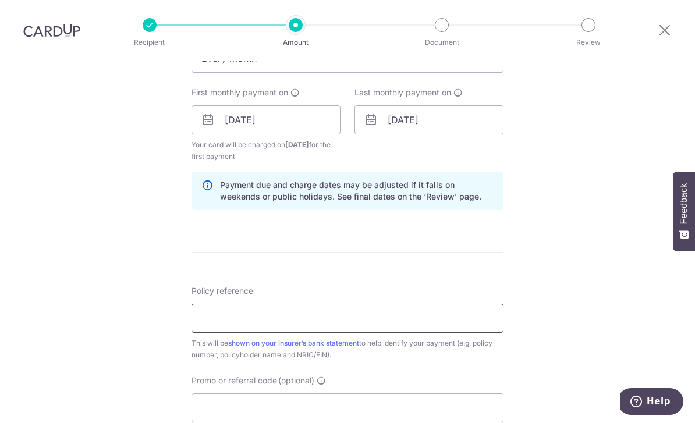
click at [392, 332] on input "Policy reference" at bounding box center [347, 318] width 312 height 29
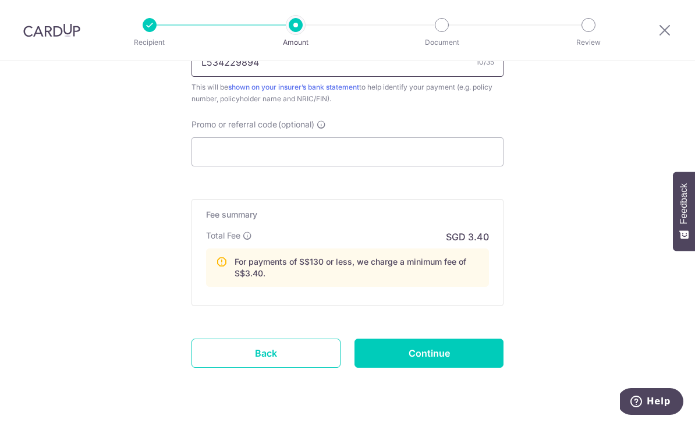
scroll to position [765, 0]
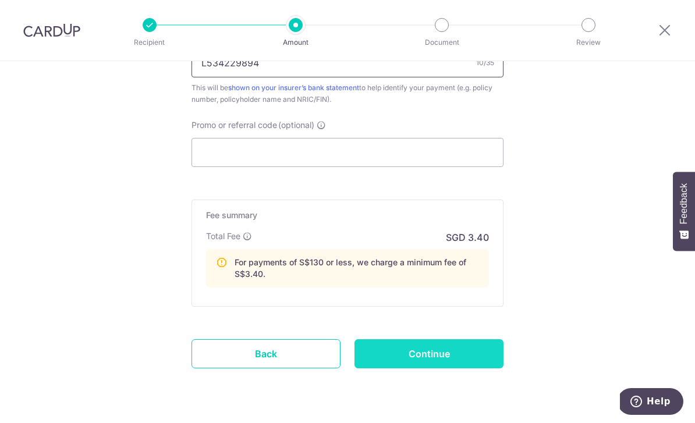
type input "L534229894"
click at [442, 355] on input "Continue" at bounding box center [428, 353] width 149 height 29
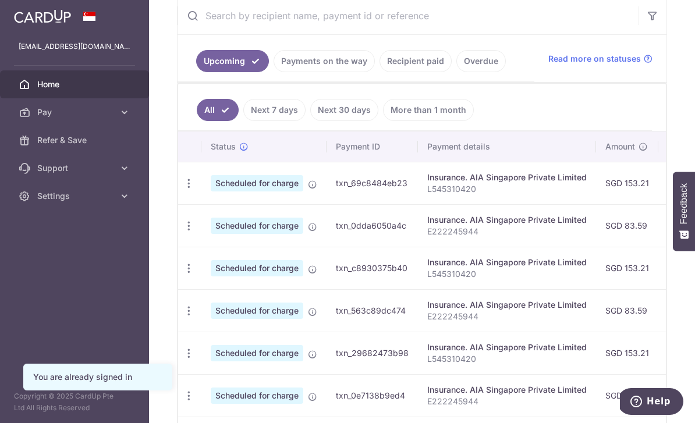
scroll to position [208, 0]
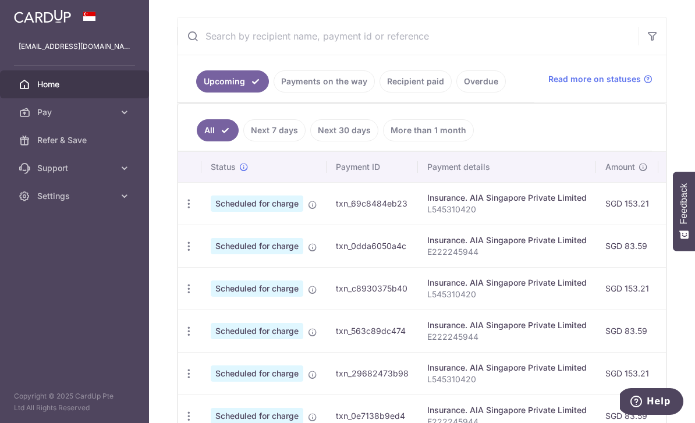
click at [379, 93] on link "Recipient paid" at bounding box center [415, 81] width 72 height 22
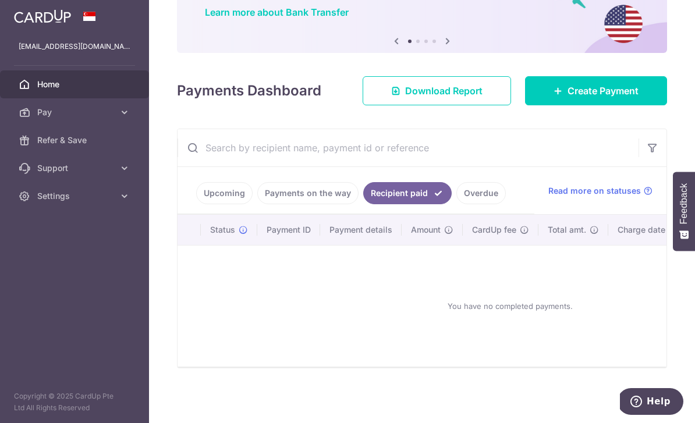
scroll to position [68, 0]
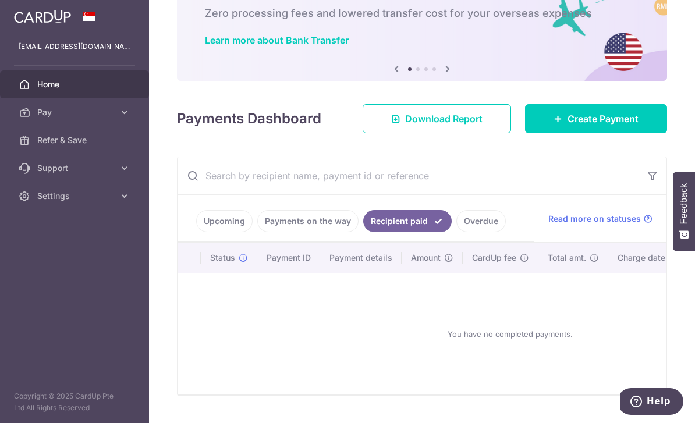
click at [196, 232] on link "Upcoming" at bounding box center [224, 221] width 56 height 22
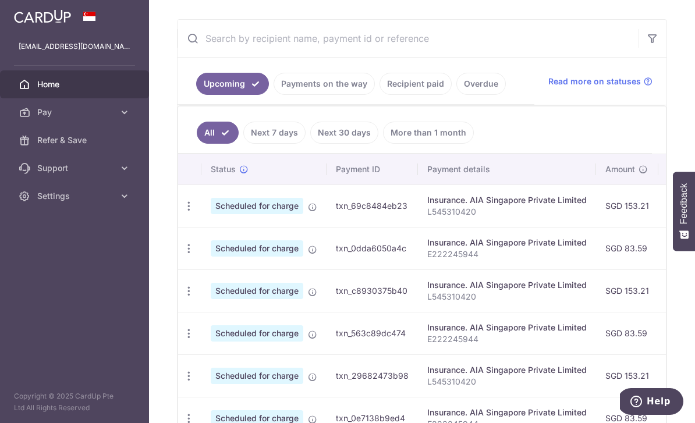
scroll to position [0, -1]
click at [197, 144] on link "All" at bounding box center [218, 133] width 42 height 22
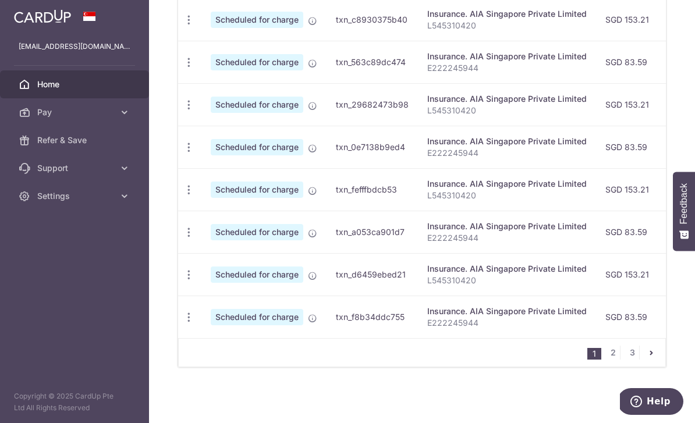
scroll to position [487, 0]
click at [612, 360] on link "2" at bounding box center [613, 353] width 14 height 14
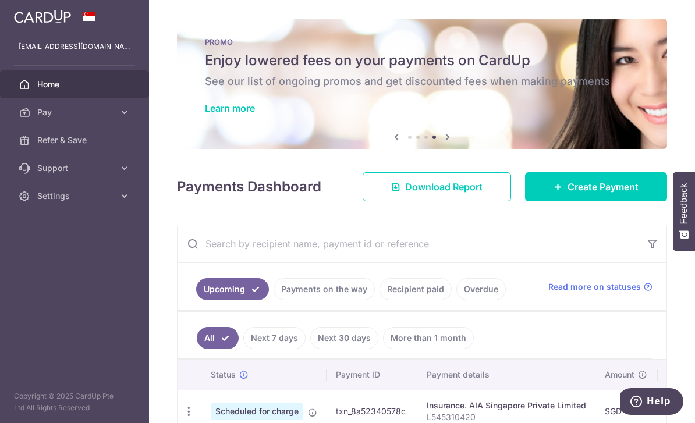
scroll to position [0, 0]
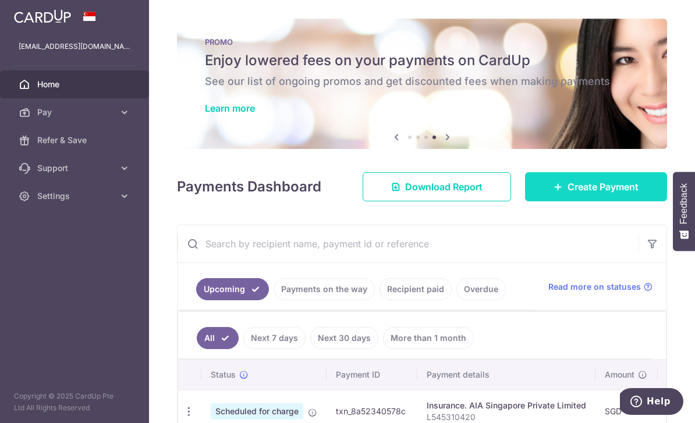
click at [609, 194] on span "Create Payment" at bounding box center [602, 187] width 71 height 14
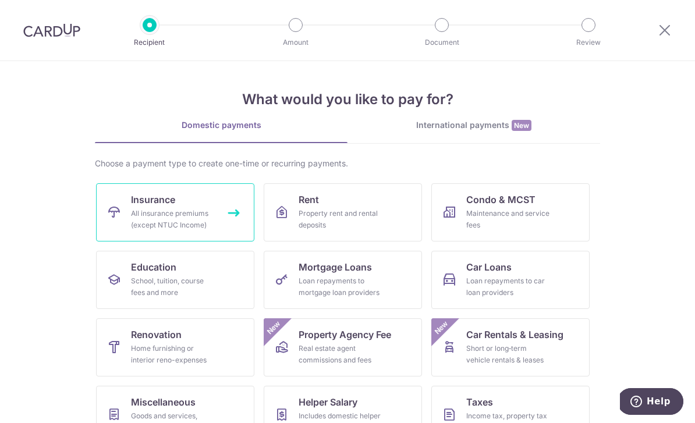
click at [172, 234] on link "Insurance All insurance premiums (except NTUC Income)" at bounding box center [175, 212] width 158 height 58
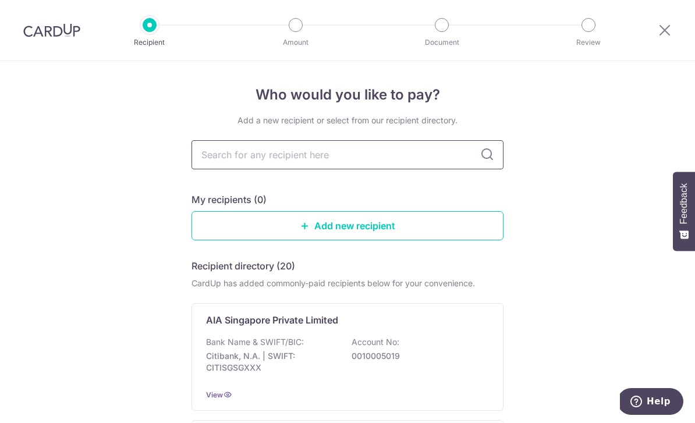
click at [385, 166] on input "text" at bounding box center [347, 154] width 312 height 29
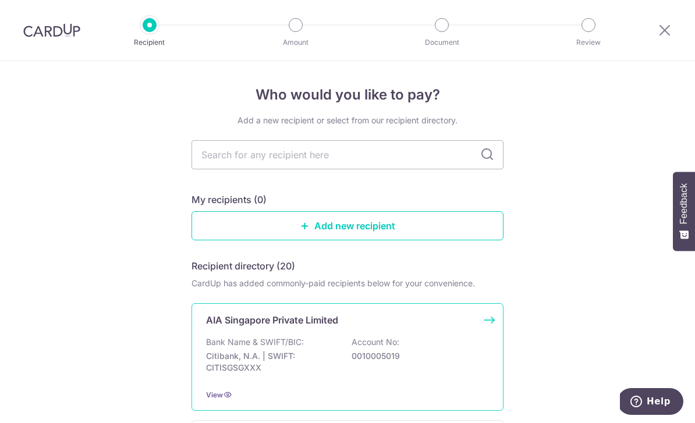
click at [379, 335] on div "AIA Singapore Private Limited Bank Name & SWIFT/BIC: Citibank, N.A. | SWIFT: CI…" at bounding box center [347, 357] width 312 height 108
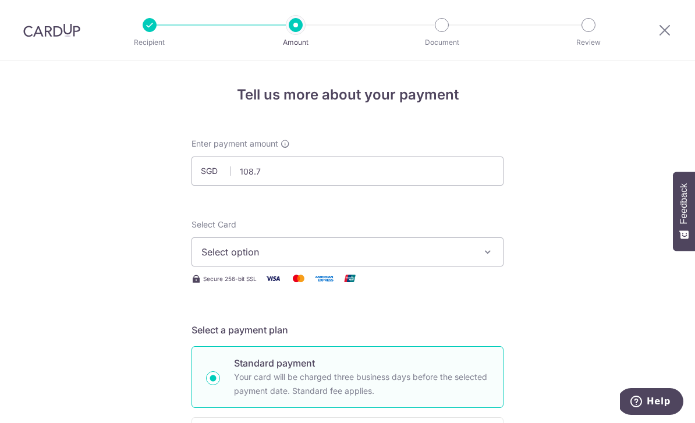
type input "108.75"
click at [404, 258] on span "Select option" at bounding box center [336, 252] width 271 height 14
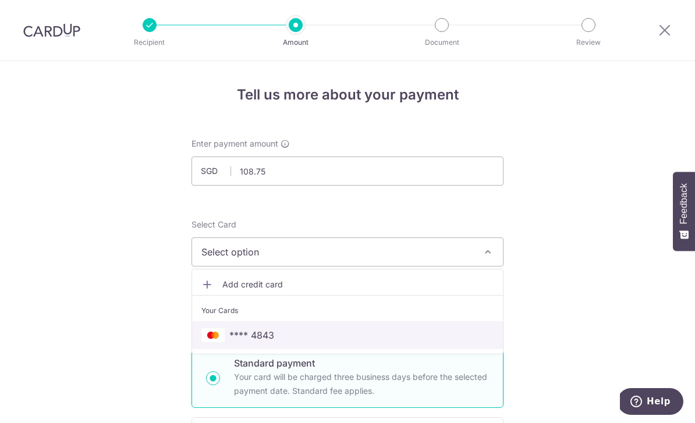
click at [327, 340] on span "**** 4843" at bounding box center [347, 335] width 292 height 14
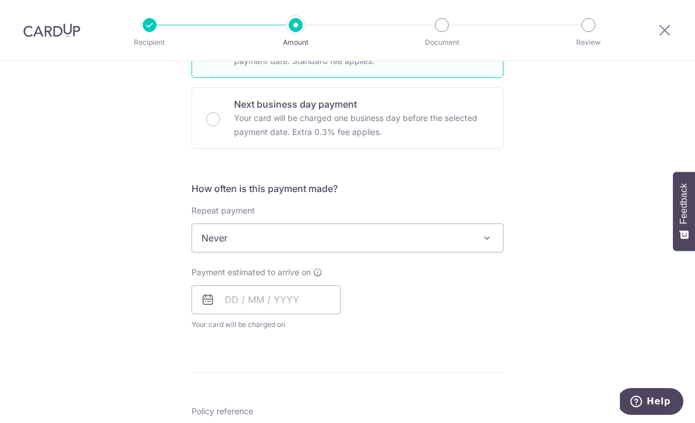
scroll to position [328, 0]
click at [436, 254] on span "Never" at bounding box center [347, 240] width 311 height 28
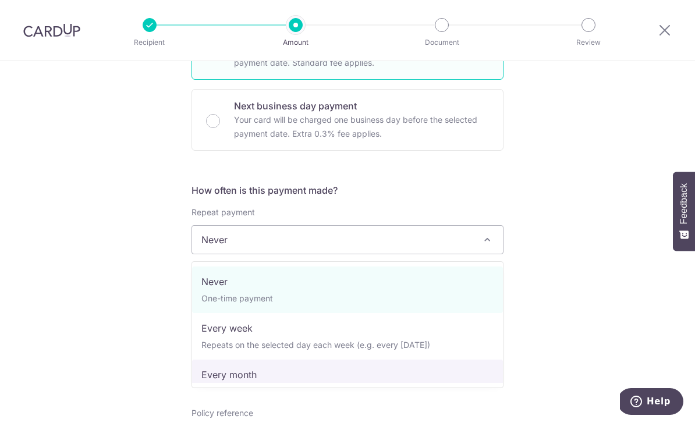
select select "3"
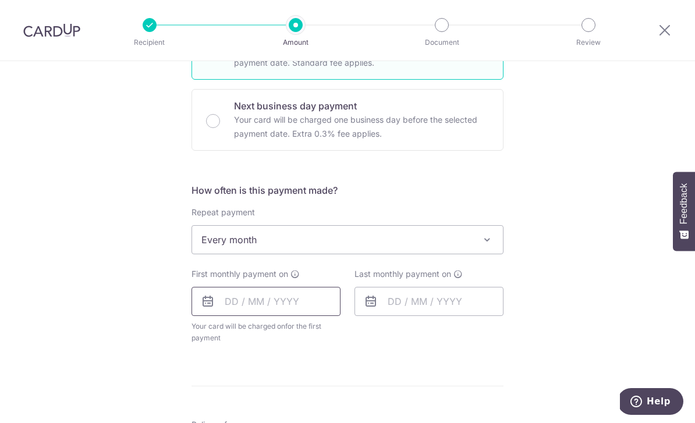
click at [301, 308] on input "text" at bounding box center [265, 301] width 149 height 29
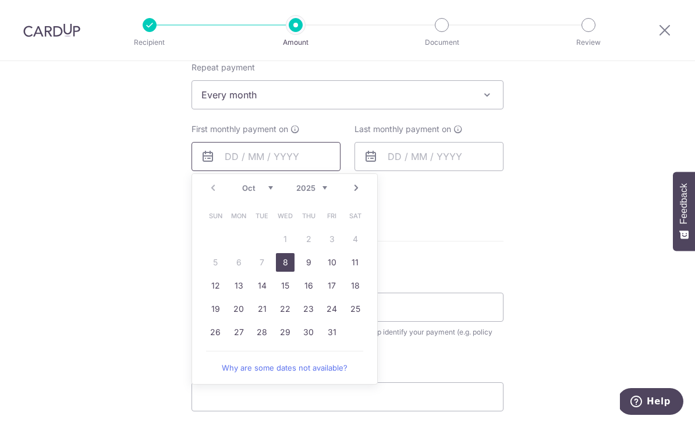
scroll to position [473, 0]
click at [286, 337] on link "29" at bounding box center [285, 333] width 19 height 19
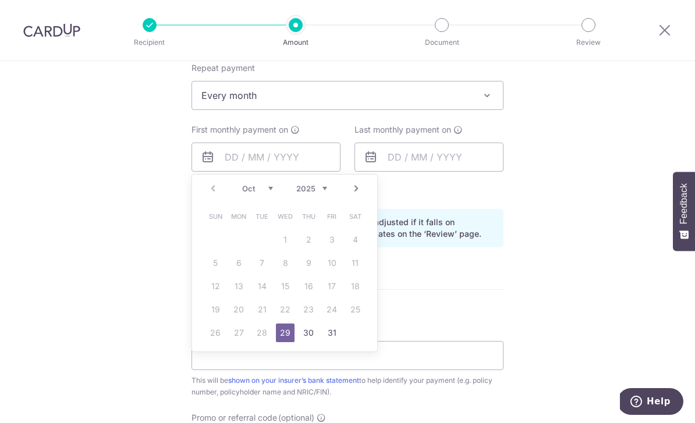
type input "[DATE]"
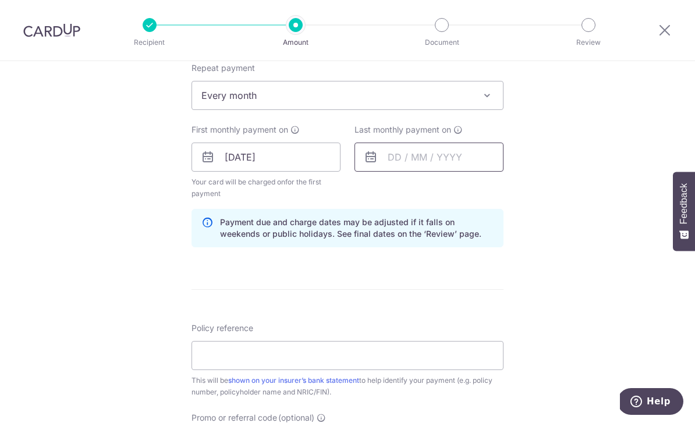
click at [441, 169] on input "text" at bounding box center [428, 157] width 149 height 29
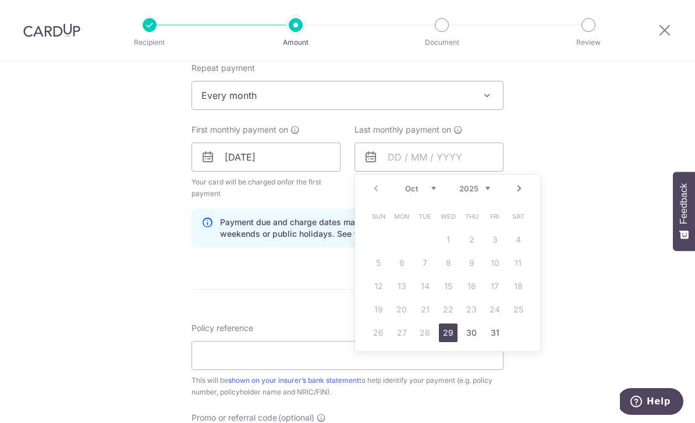
click at [428, 191] on select "Oct Nov Dec" at bounding box center [420, 188] width 31 height 9
click at [488, 193] on select "2025 2026 2027 2028 2029 2030 2031 2032 2033 2034 2035" at bounding box center [474, 188] width 31 height 9
click at [477, 193] on select "2025 2026 2027 2028 2029 2030 2031 2032 2033 2034 2035" at bounding box center [474, 188] width 31 height 9
click at [503, 197] on div "Prev Next Jan Feb Mar Apr May Jun Jul Aug Sep Oct Nov Dec 2025 2026 2027 2028 2…" at bounding box center [447, 189] width 185 height 28
click at [489, 191] on select "2025 2026 2027 2028 2029 2030 2031 2032 2033 2034 2035" at bounding box center [474, 188] width 31 height 9
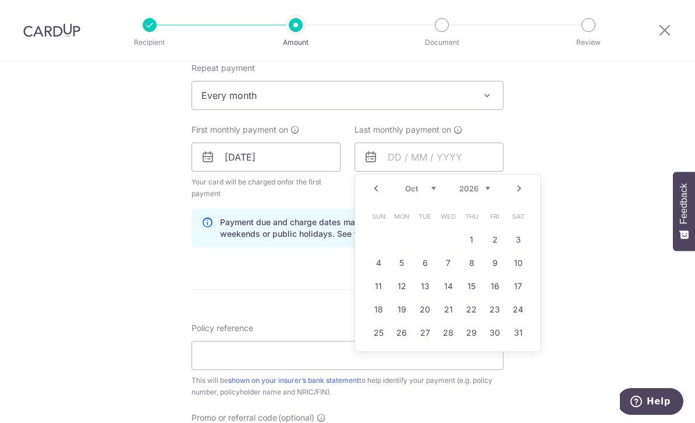
click at [432, 193] on select "Jan Feb Mar Apr May Jun Jul Aug Sep Oct Nov Dec" at bounding box center [420, 188] width 31 height 9
click at [423, 336] on link "29" at bounding box center [425, 333] width 19 height 19
type input "[DATE]"
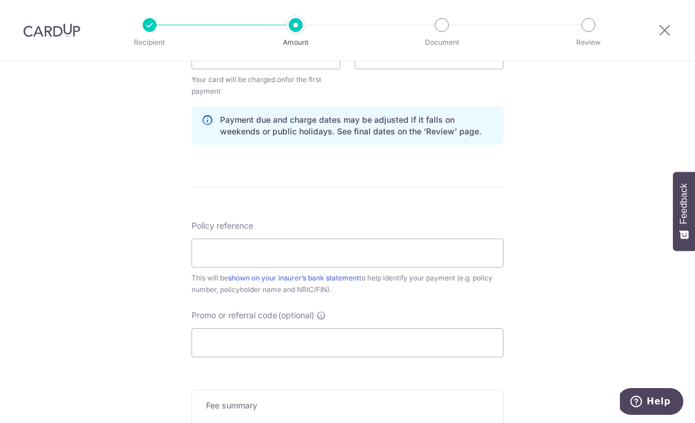
scroll to position [574, 0]
click at [426, 264] on input "Policy reference" at bounding box center [347, 254] width 312 height 29
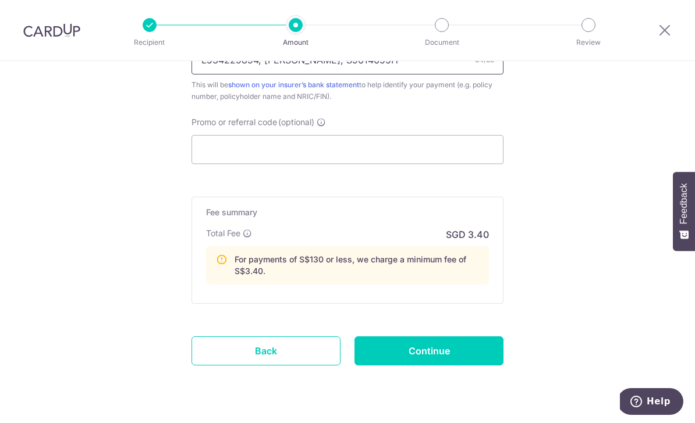
scroll to position [765, 0]
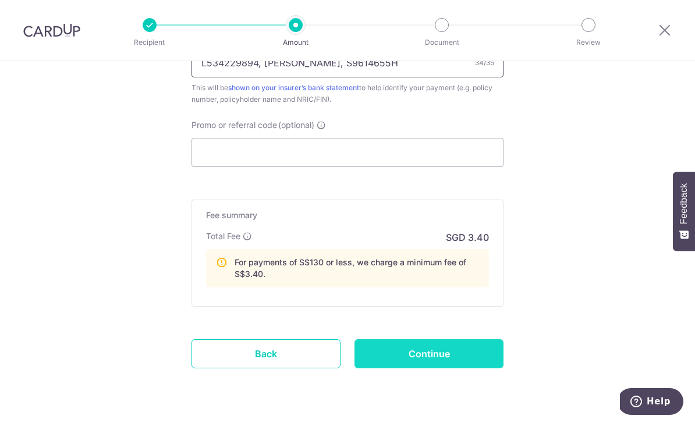
type input "L534229894, [PERSON_NAME], S9614655H"
click at [482, 350] on input "Continue" at bounding box center [428, 353] width 149 height 29
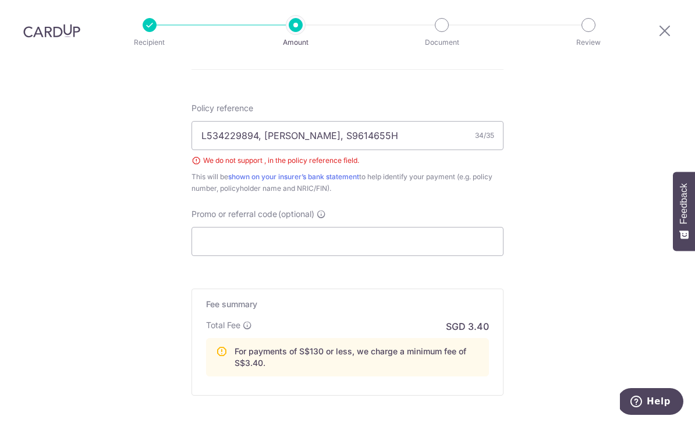
scroll to position [631, 0]
click at [266, 123] on input "L534229894, [PERSON_NAME], S9614655H" at bounding box center [347, 137] width 312 height 29
click at [264, 123] on input "L534229894, [PERSON_NAME], S9614655H" at bounding box center [347, 137] width 312 height 29
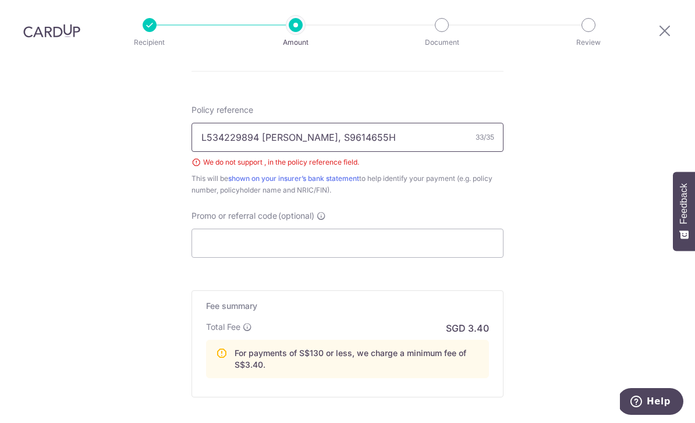
click at [328, 123] on input "L534229894 Rachelle Ng, S9614655H" at bounding box center [347, 137] width 312 height 29
click at [325, 123] on input "L534229894 Rachelle Ng, S9614655H" at bounding box center [347, 137] width 312 height 29
click at [316, 123] on input "L534229894 Rachelle Ng, S9614655H" at bounding box center [347, 137] width 312 height 29
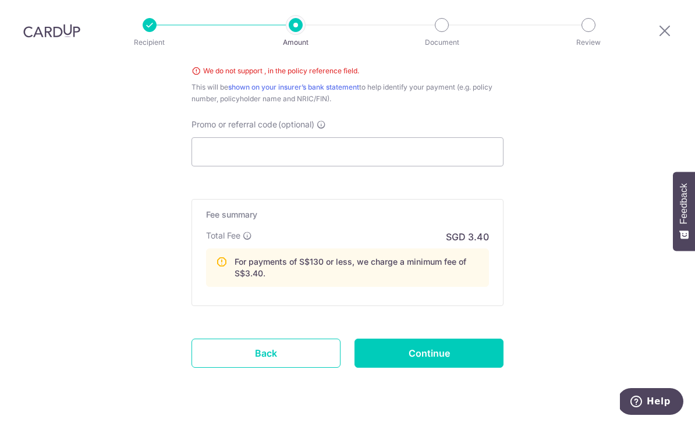
scroll to position [722, 0]
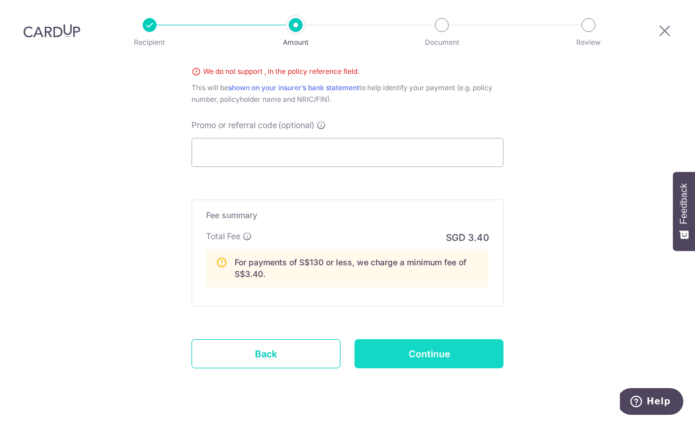
type input "L534229894 [PERSON_NAME] S9614655H"
click at [446, 339] on input "Continue" at bounding box center [428, 353] width 149 height 29
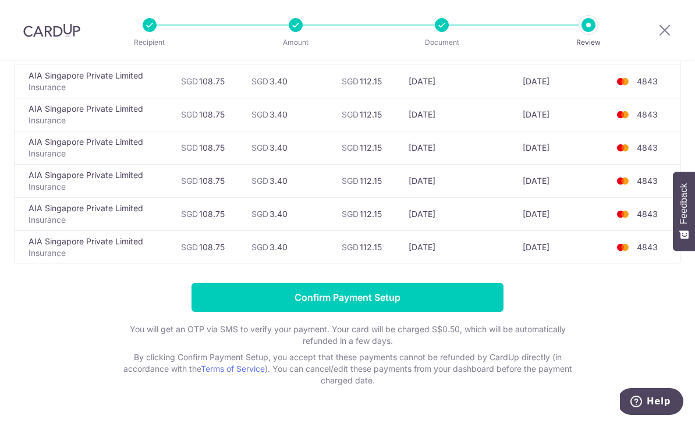
scroll to position [414, 0]
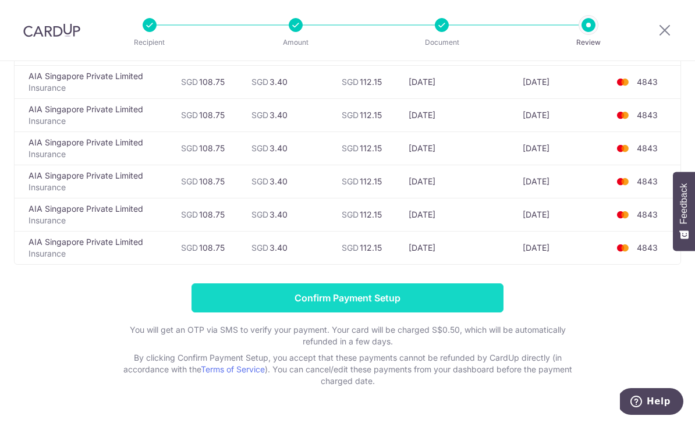
click at [487, 299] on input "Confirm Payment Setup" at bounding box center [347, 297] width 312 height 29
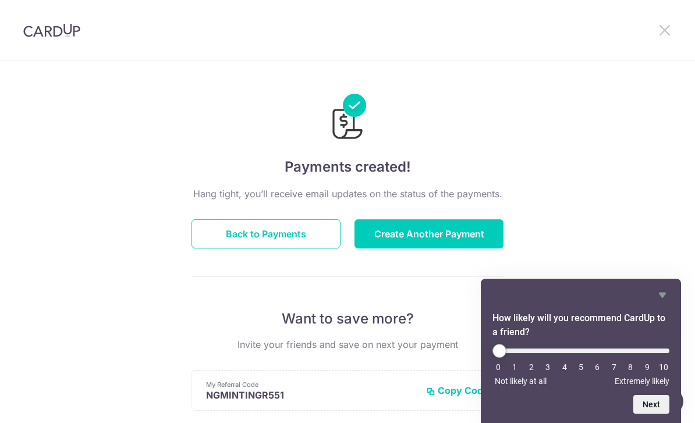
click at [670, 34] on icon at bounding box center [665, 30] width 14 height 15
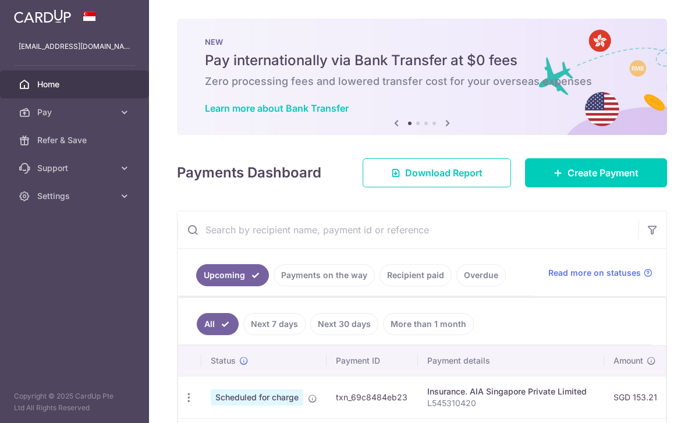
click at [320, 187] on div "Payments Dashboard Download Report Create Payment" at bounding box center [422, 171] width 490 height 34
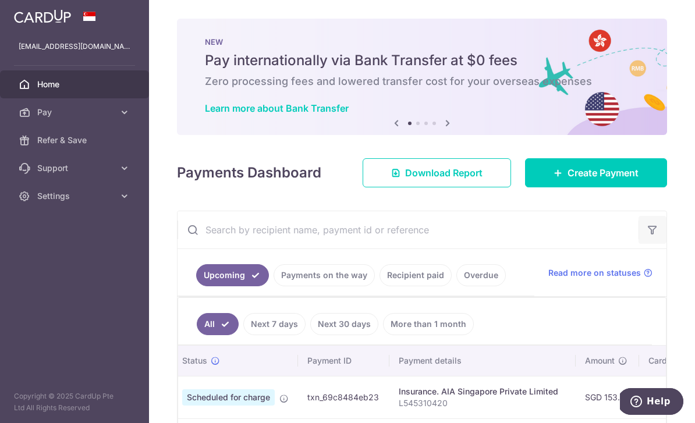
click at [655, 236] on icon "button" at bounding box center [653, 230] width 12 height 12
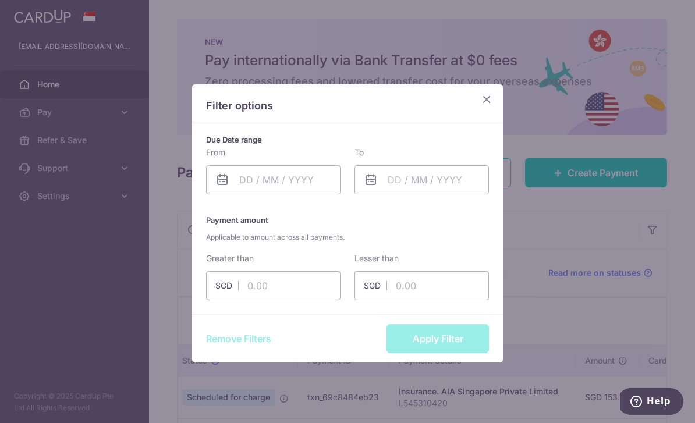
click at [489, 97] on icon "Close" at bounding box center [487, 99] width 14 height 15
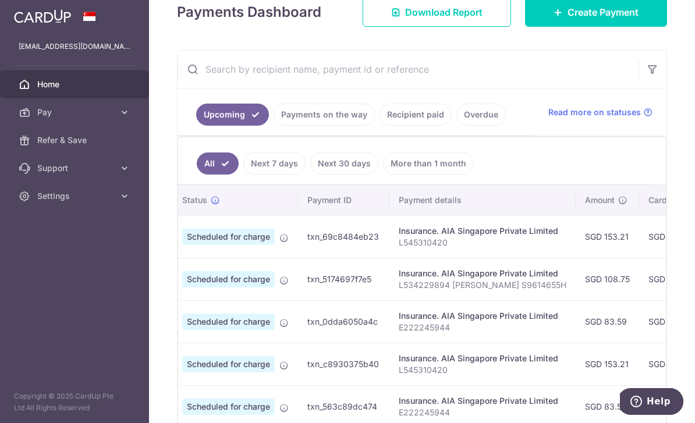
scroll to position [148, 0]
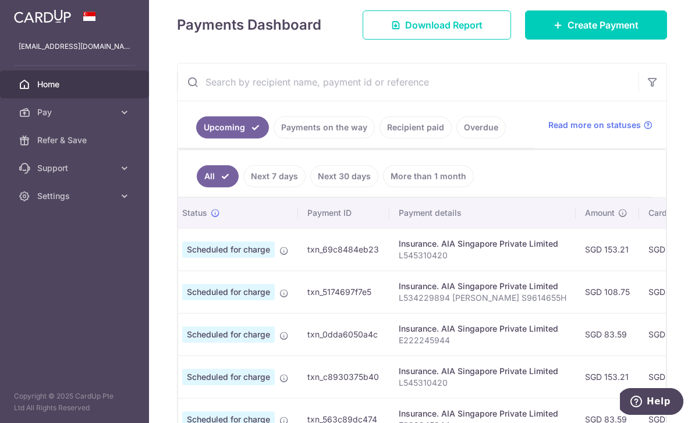
click at [445, 101] on input "text" at bounding box center [407, 81] width 461 height 37
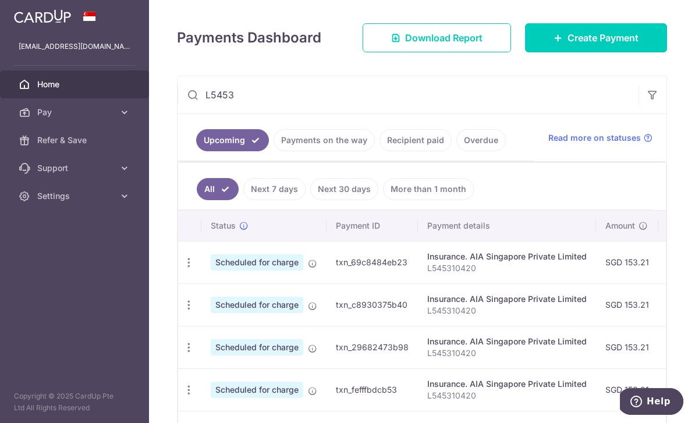
scroll to position [283, 0]
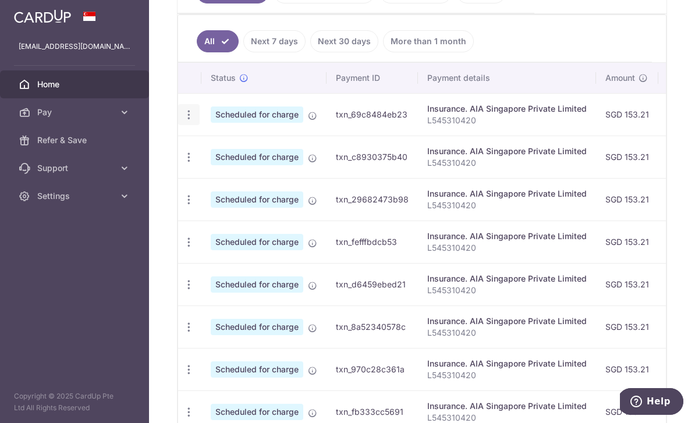
type input "L5453"
click at [183, 121] on icon "button" at bounding box center [189, 115] width 12 height 12
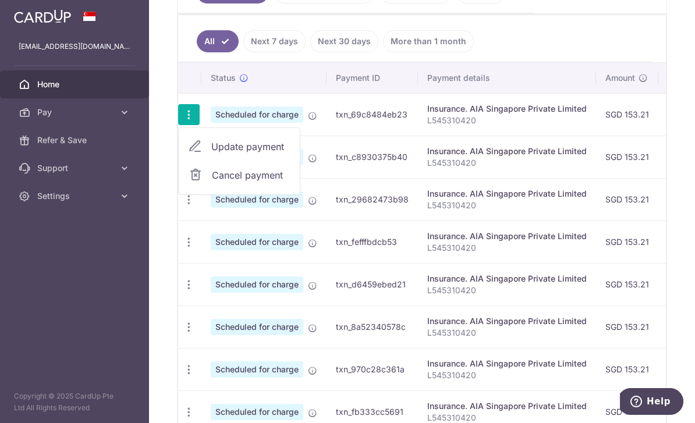
click at [211, 154] on span "Update payment" at bounding box center [250, 147] width 79 height 14
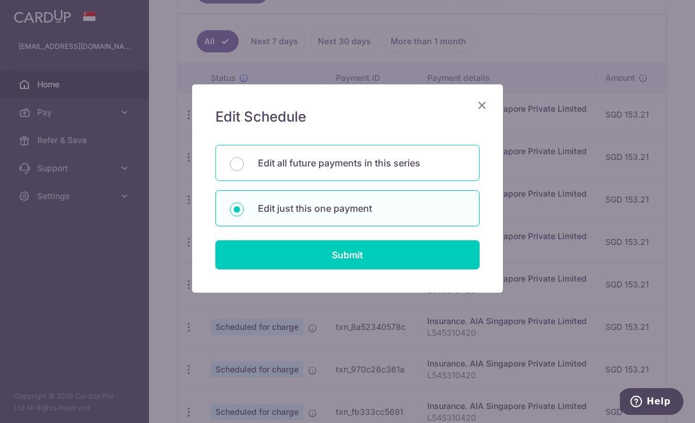
click at [417, 168] on p "Edit all future payments in this series" at bounding box center [361, 163] width 207 height 14
click at [244, 168] on input "Edit all future payments in this series" at bounding box center [237, 164] width 14 height 14
radio input "true"
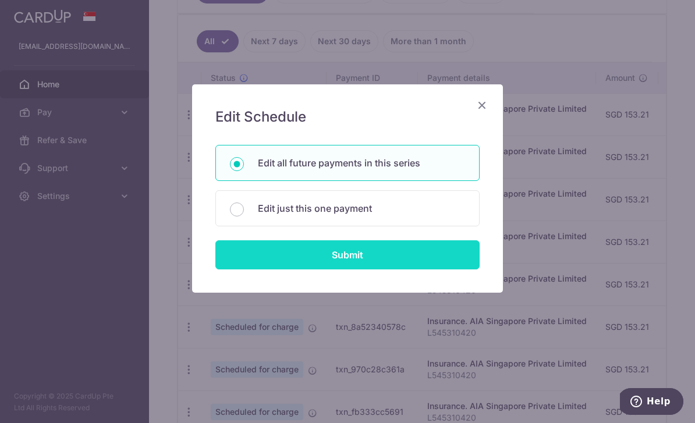
click at [427, 258] on input "Submit" at bounding box center [347, 254] width 264 height 29
radio input "true"
type input "153.21"
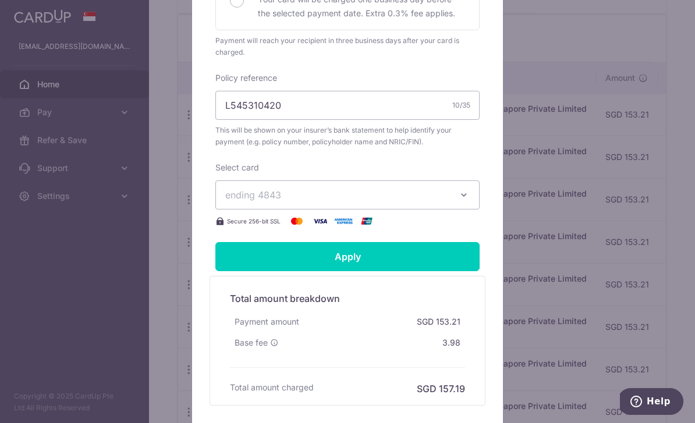
scroll to position [360, 0]
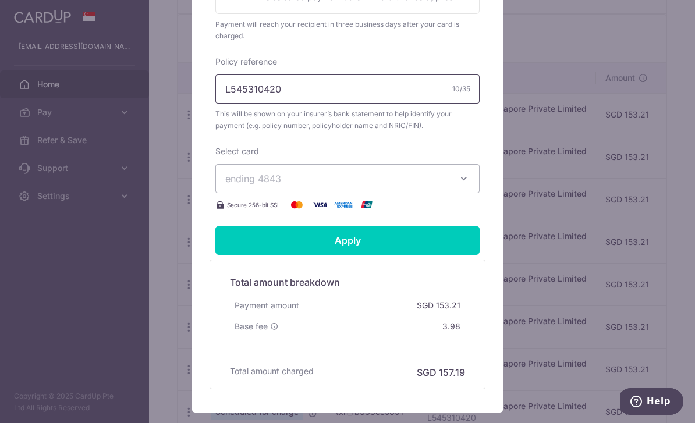
click at [392, 103] on input "L545310420" at bounding box center [347, 88] width 264 height 29
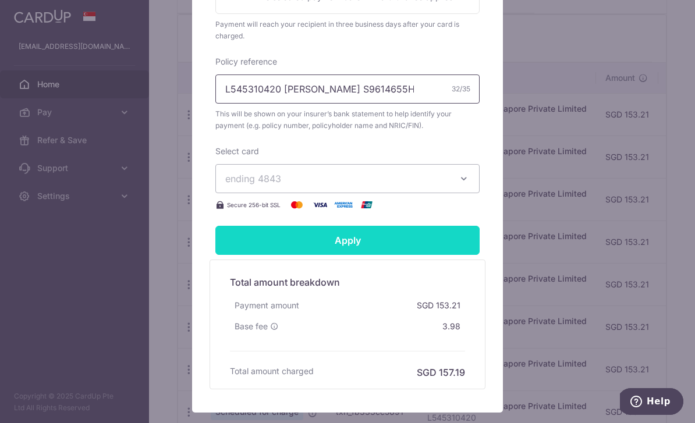
type input "L545310420 [PERSON_NAME] S9614655H"
click at [421, 255] on input "Apply" at bounding box center [347, 240] width 264 height 29
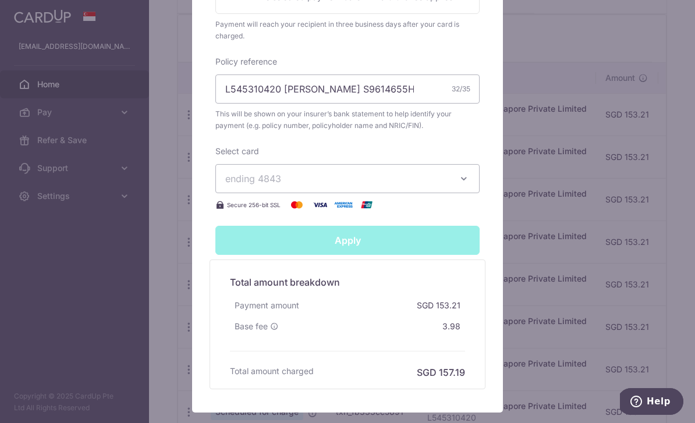
type input "Successfully Applied"
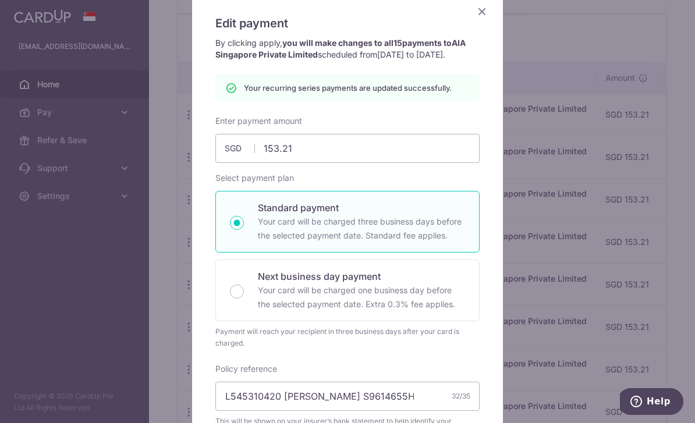
scroll to position [55, 0]
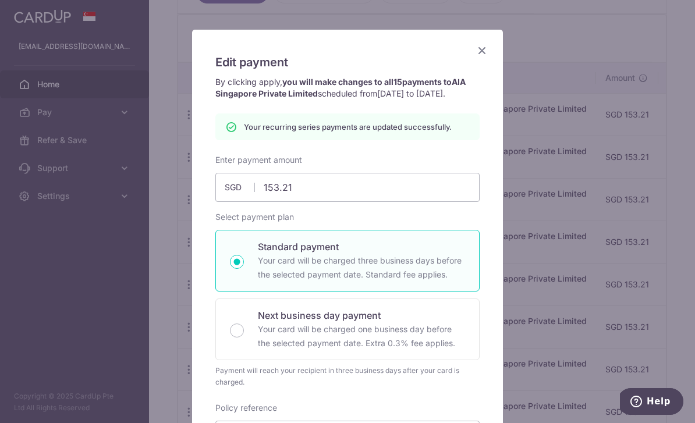
click at [485, 47] on icon "Close" at bounding box center [482, 50] width 14 height 15
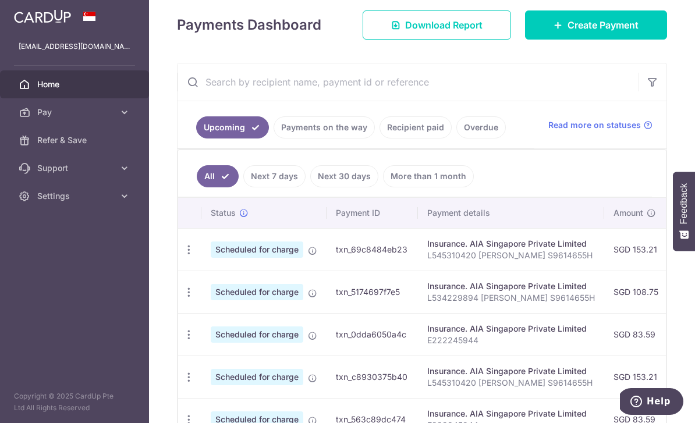
scroll to position [166, 0]
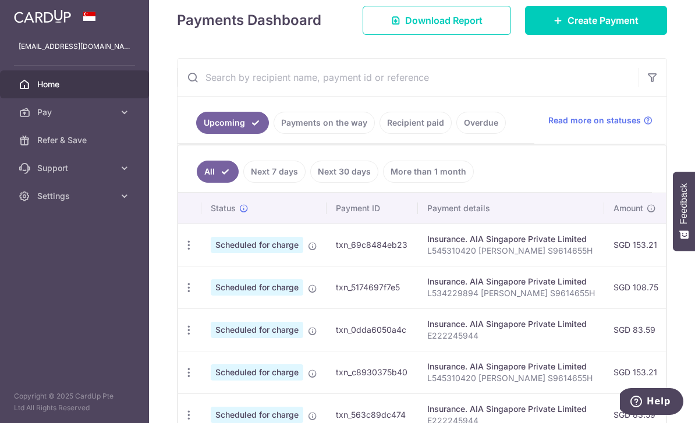
click at [392, 96] on input "text" at bounding box center [407, 77] width 461 height 37
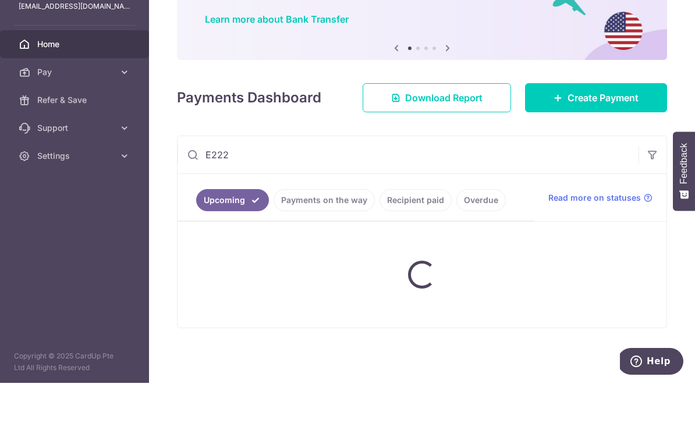
scroll to position [37, 0]
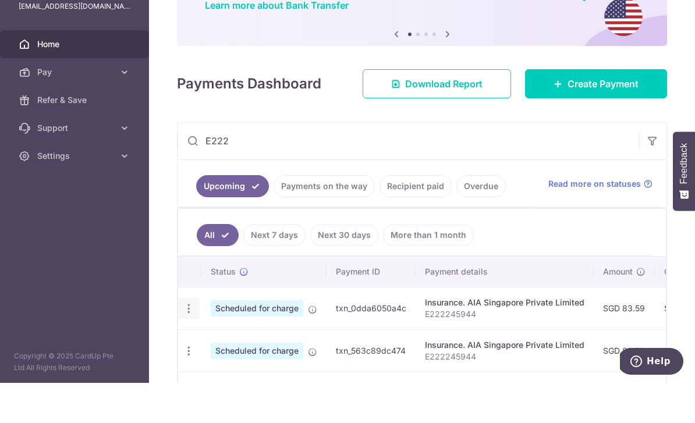
type input "E222"
click at [183, 343] on icon "button" at bounding box center [189, 349] width 12 height 12
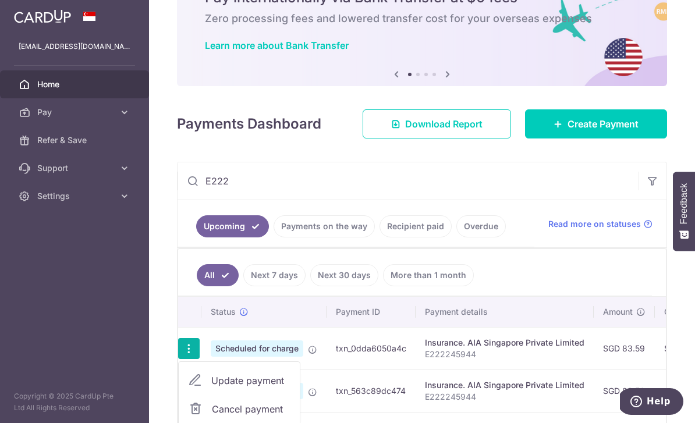
click at [179, 376] on link "Update payment" at bounding box center [239, 381] width 121 height 28
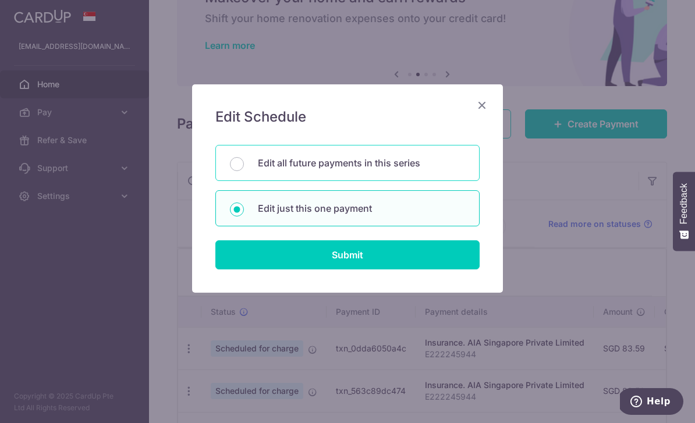
click at [384, 166] on p "Edit all future payments in this series" at bounding box center [361, 163] width 207 height 14
click at [244, 166] on input "Edit all future payments in this series" at bounding box center [237, 164] width 14 height 14
radio input "true"
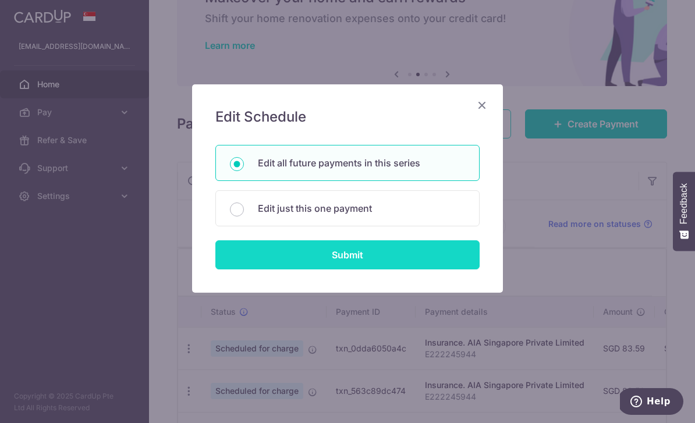
click at [409, 261] on input "Submit" at bounding box center [347, 254] width 264 height 29
radio input "true"
type input "83.59"
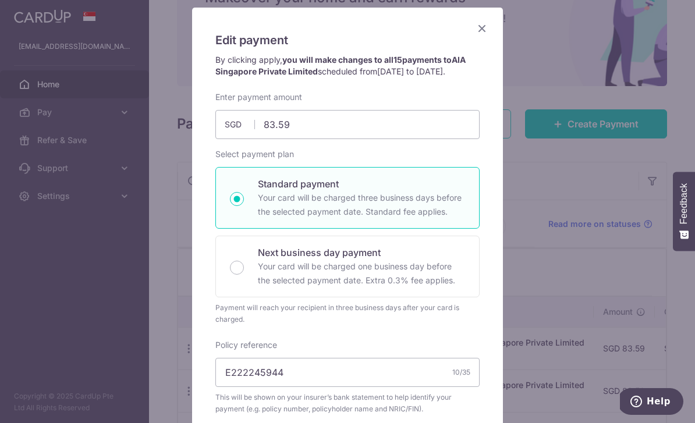
scroll to position [194, 0]
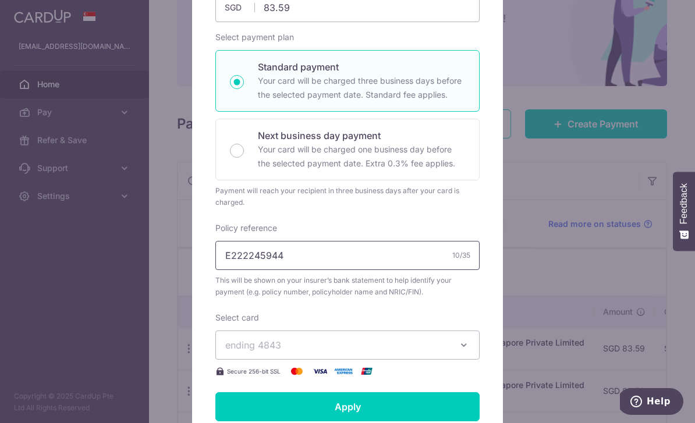
click at [368, 267] on input "E222245944" at bounding box center [347, 255] width 264 height 29
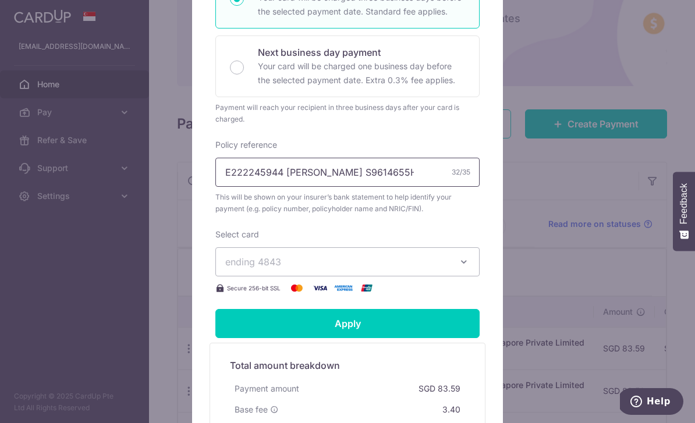
scroll to position [303, 0]
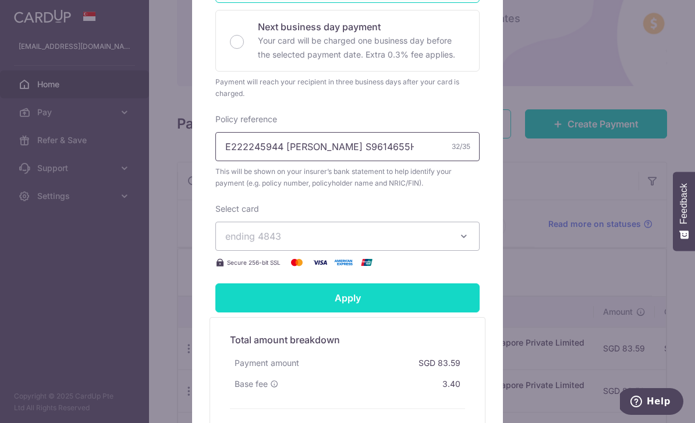
type input "E222245944 [PERSON_NAME] S9614655H"
click at [440, 308] on input "Apply" at bounding box center [347, 297] width 264 height 29
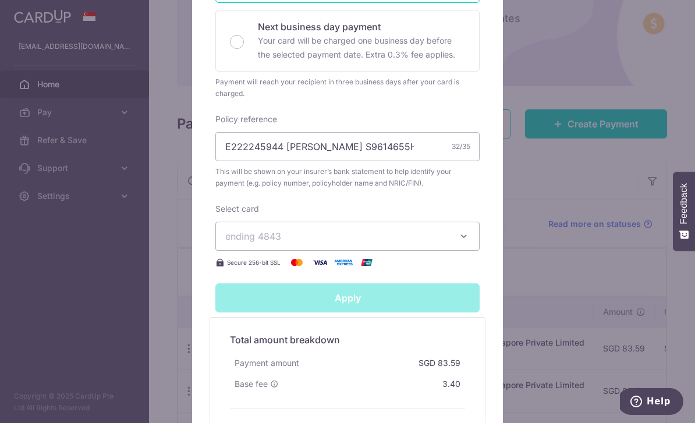
type input "Successfully Applied"
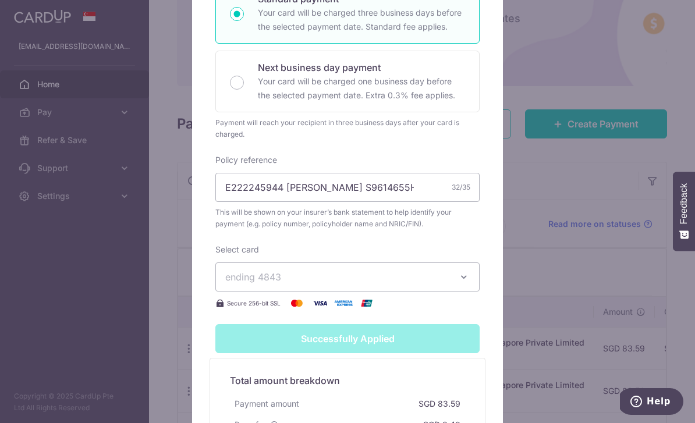
click at [598, 164] on div "Edit payment By clicking apply, you will make changes to all 15 payments to AIA…" at bounding box center [347, 211] width 695 height 423
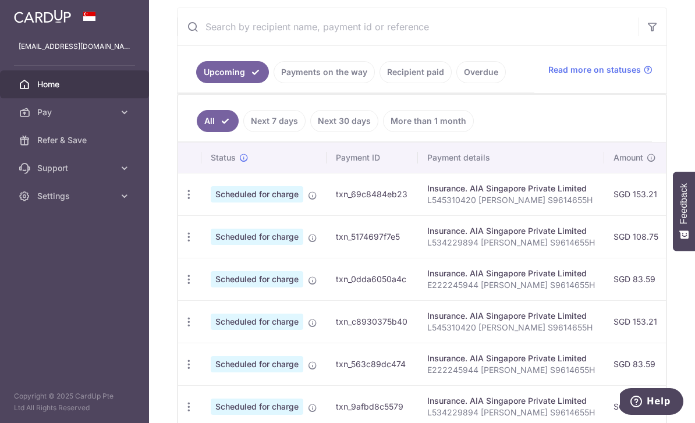
scroll to position [216, 0]
click at [517, 46] on input "text" at bounding box center [407, 27] width 461 height 37
click at [310, 133] on link "Next 30 days" at bounding box center [344, 122] width 68 height 22
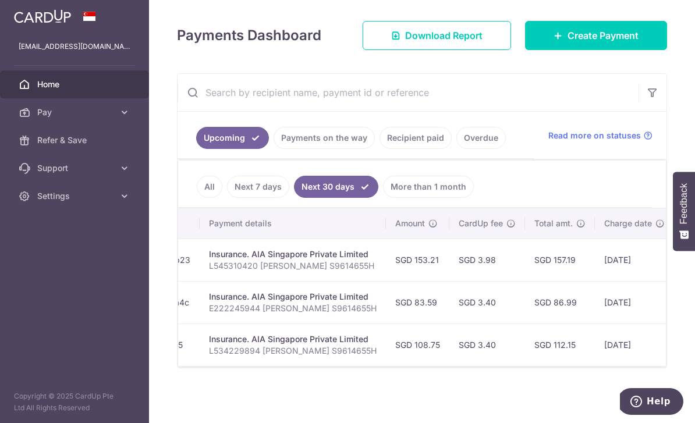
scroll to position [0, 0]
